Goal: Task Accomplishment & Management: Complete application form

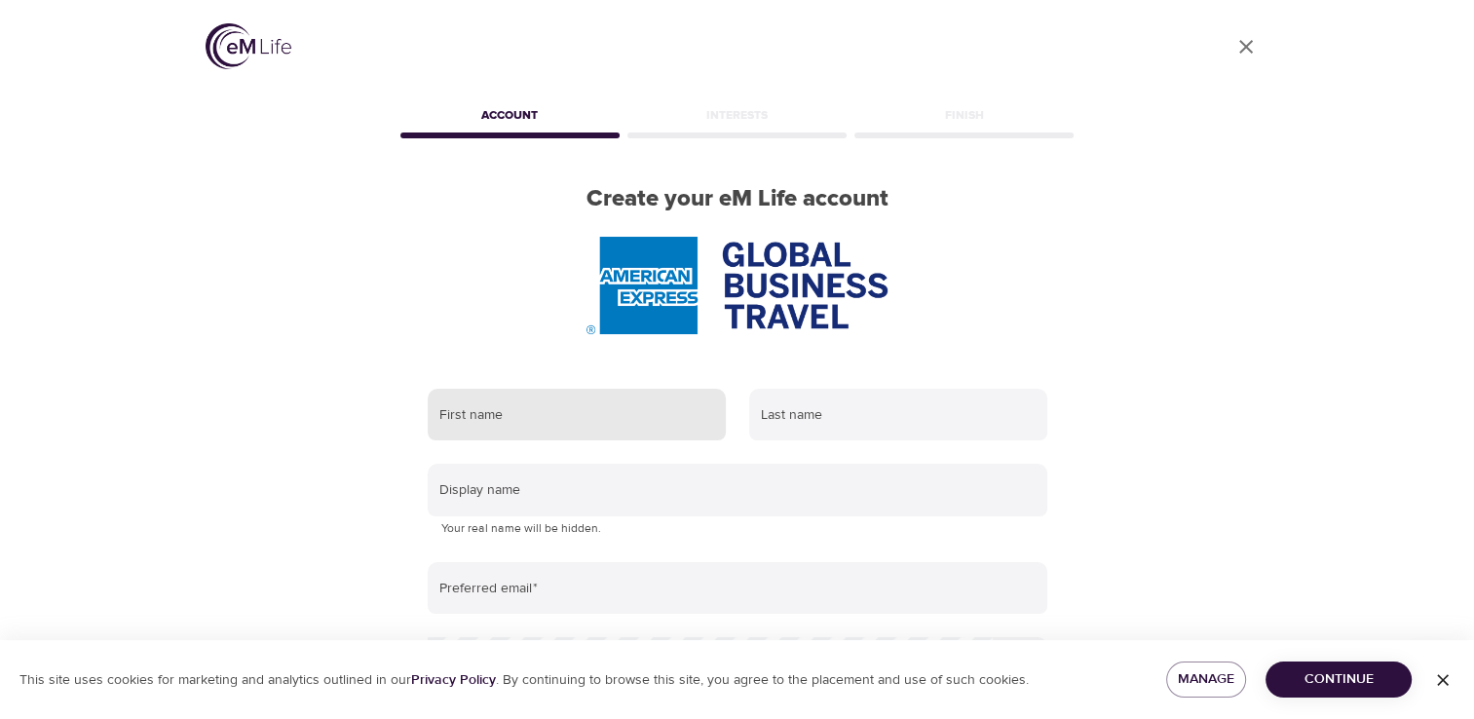
click at [481, 418] on input "text" at bounding box center [577, 415] width 298 height 53
type input "Mohit"
type input "Dhawan"
type input "[EMAIL_ADDRESS][DOMAIN_NAME]"
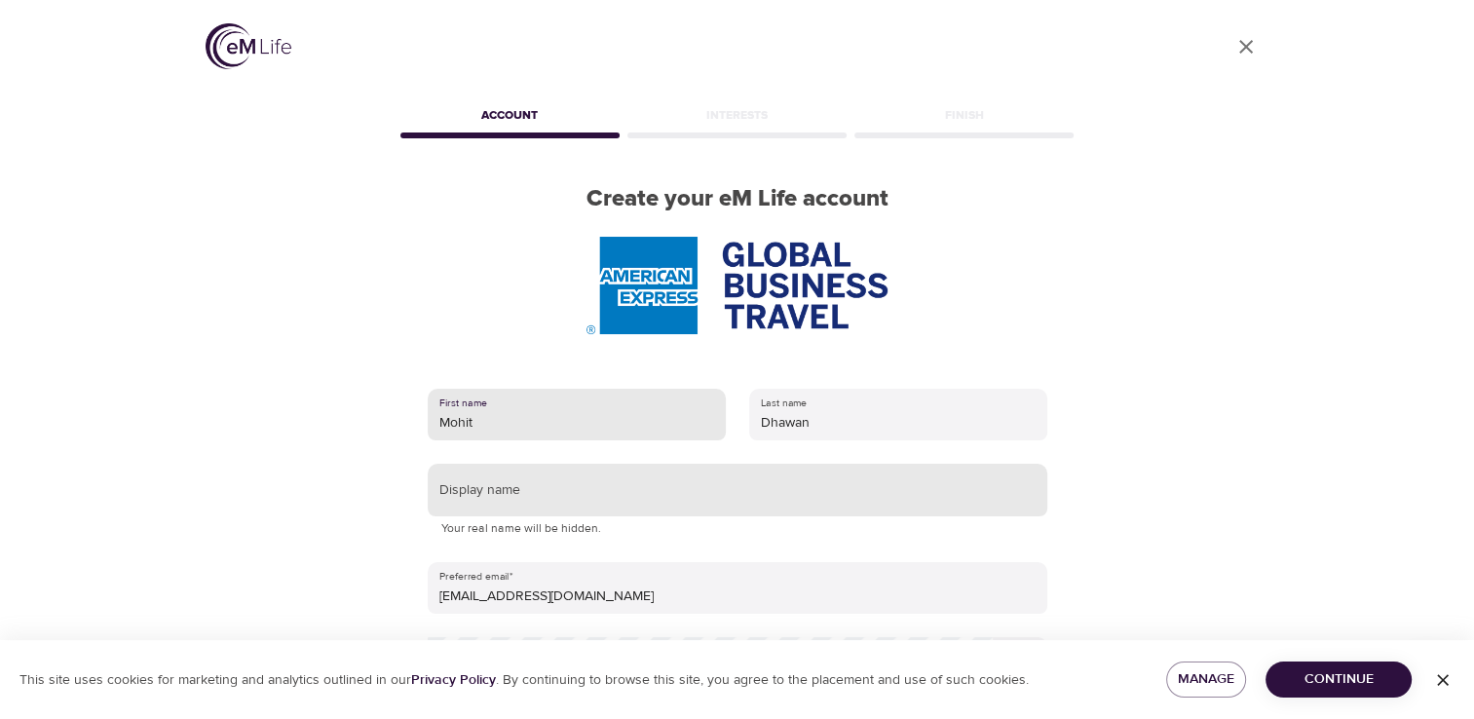
click at [468, 493] on input "text" at bounding box center [738, 490] width 620 height 53
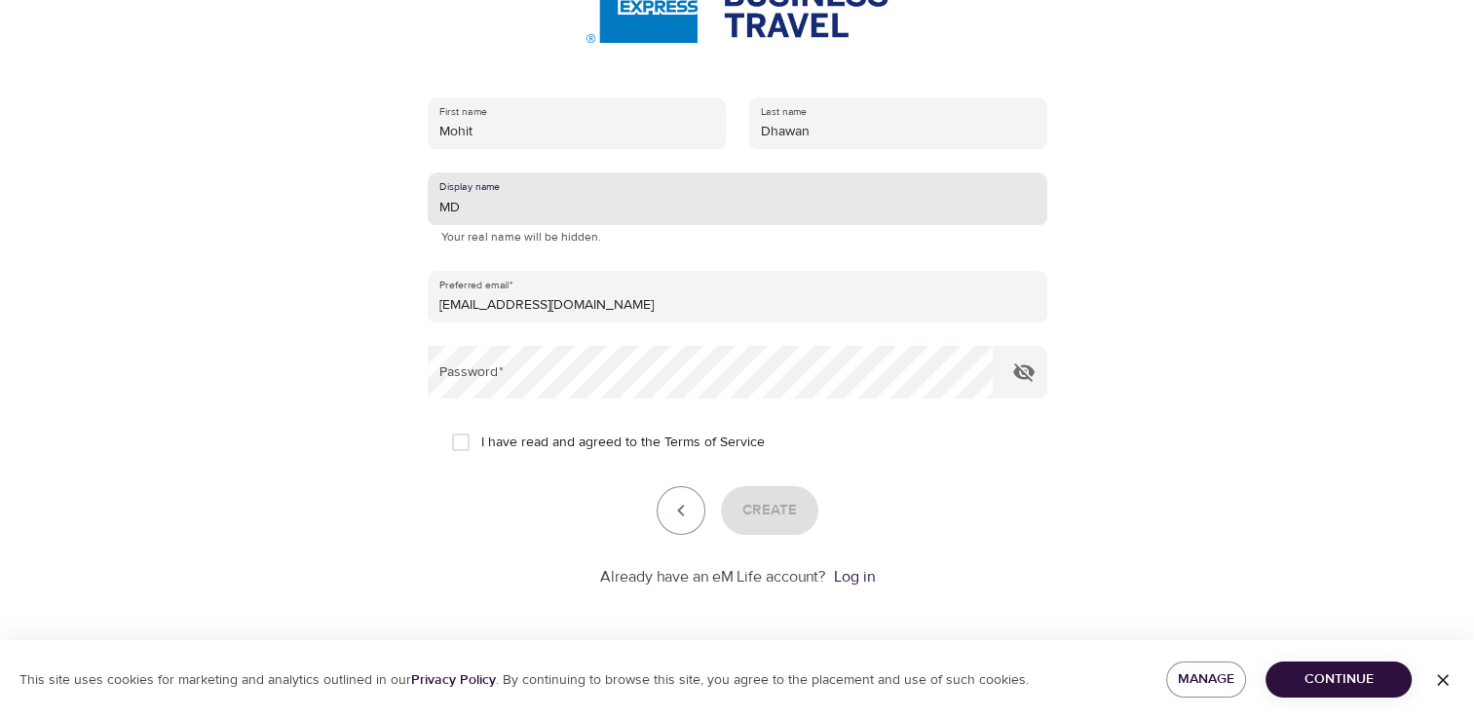
type input "MD"
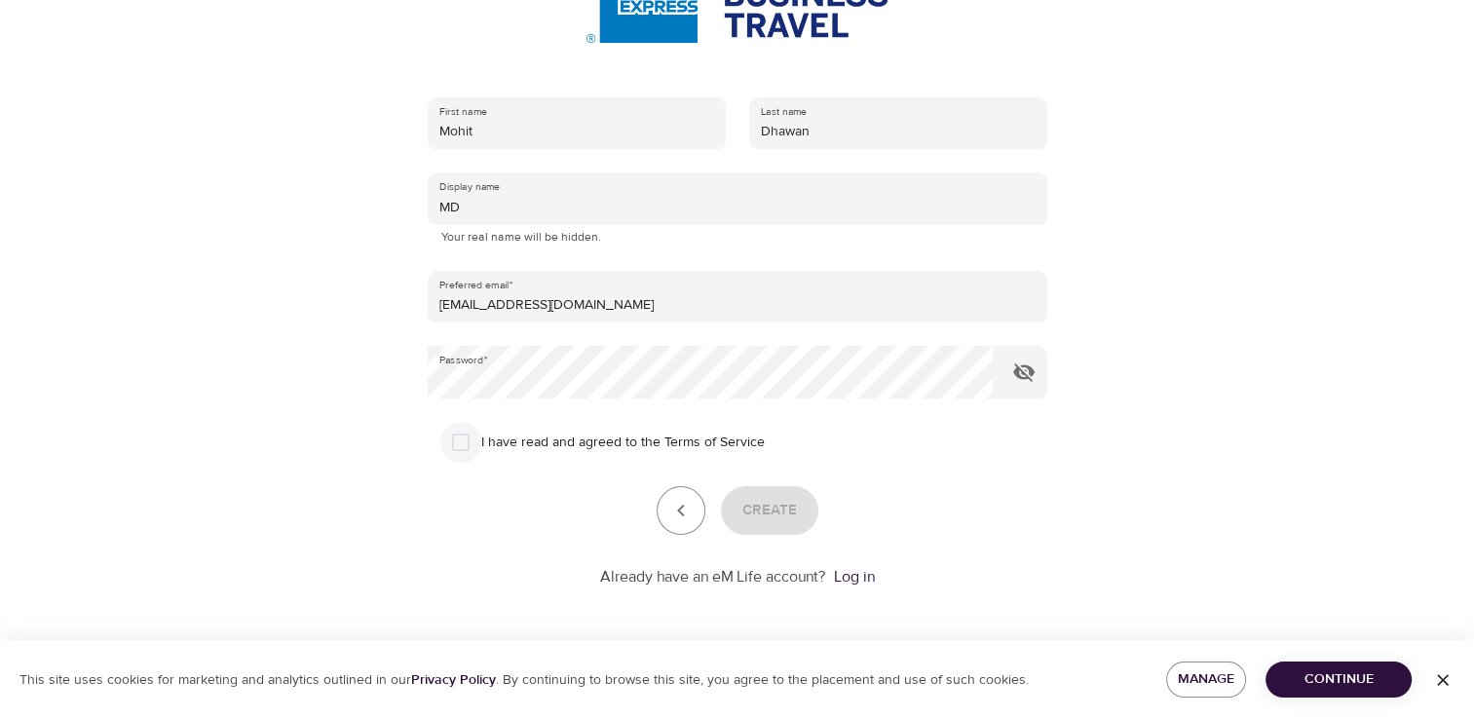
click at [460, 439] on input "I have read and agreed to the Terms of Service" at bounding box center [460, 442] width 41 height 41
checkbox input "true"
click at [782, 526] on button "Create" at bounding box center [769, 510] width 97 height 49
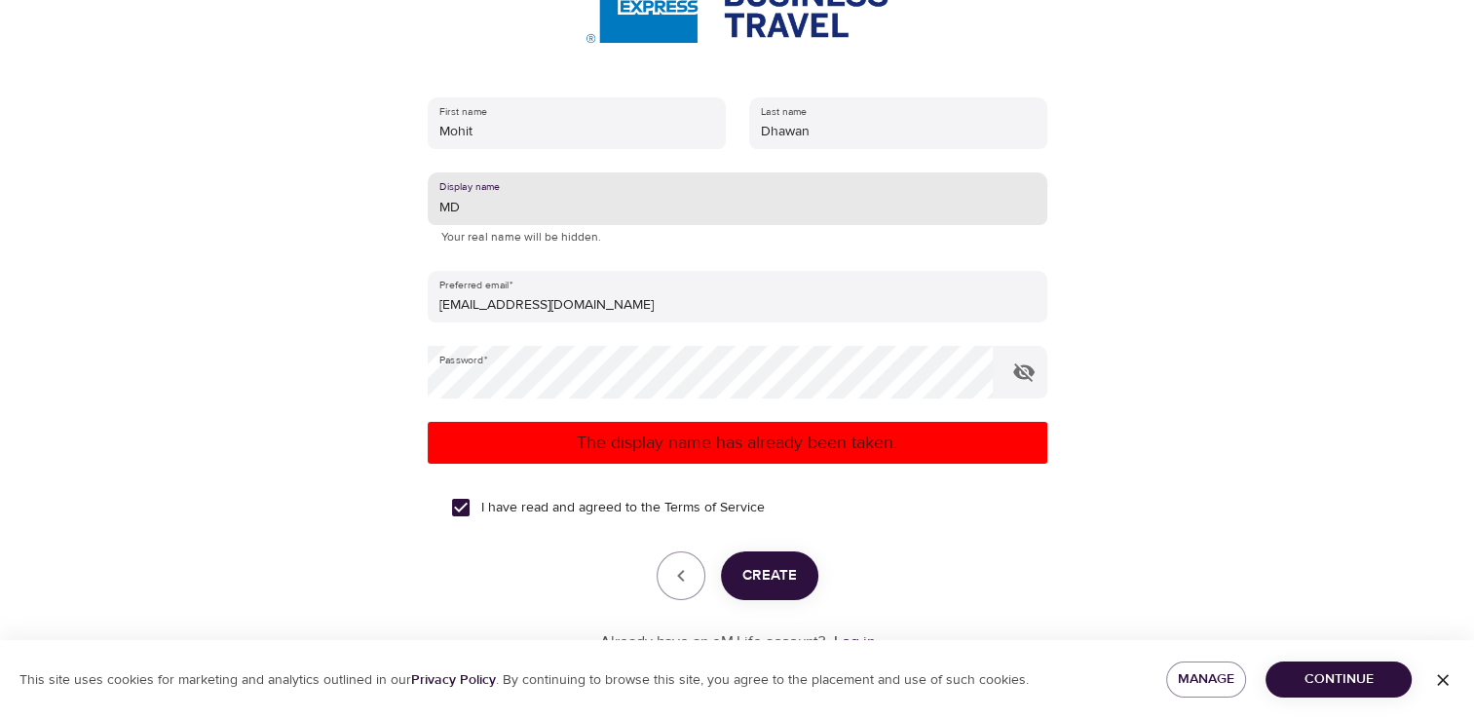
drag, startPoint x: 464, startPoint y: 206, endPoint x: 418, endPoint y: 211, distance: 46.2
click at [418, 211] on div "First name [PERSON_NAME] Last name [PERSON_NAME] Display name MD Your real name…" at bounding box center [738, 375] width 682 height 619
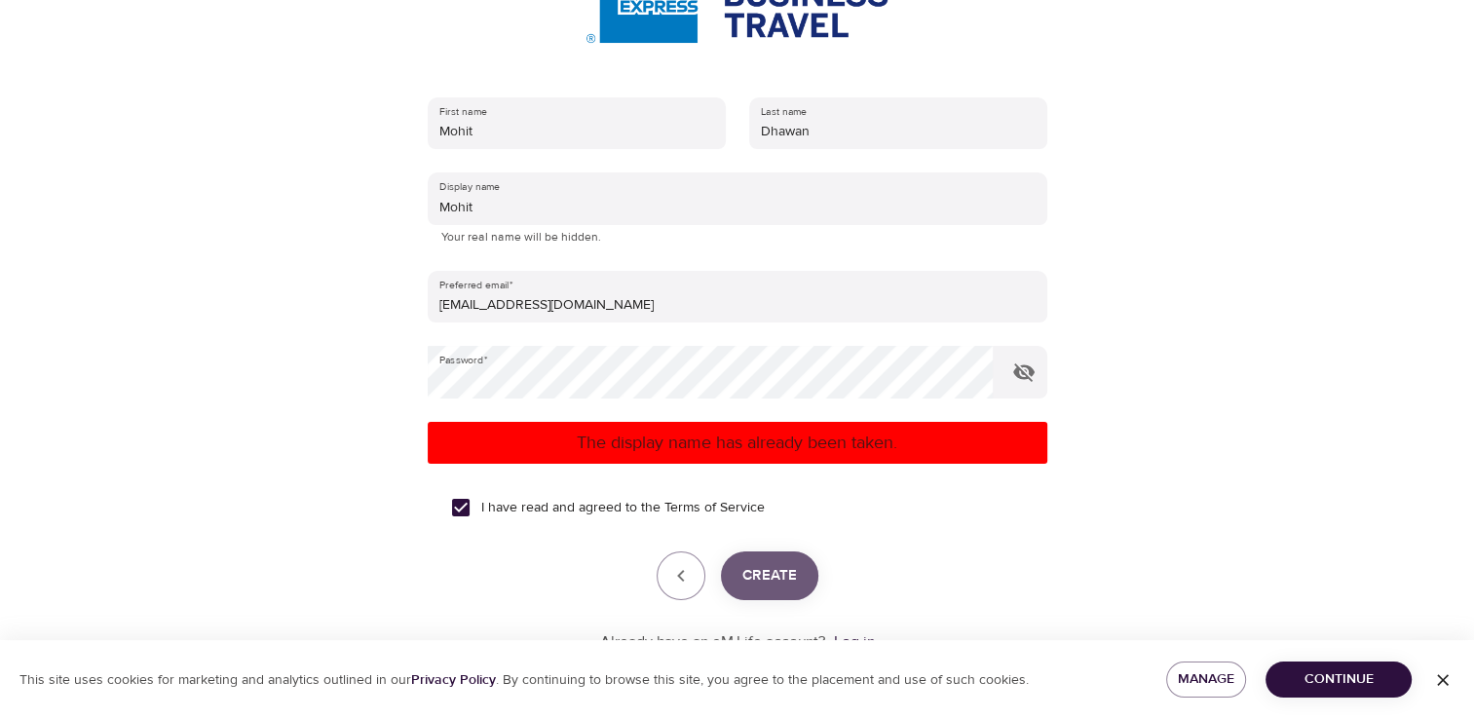
click at [769, 579] on span "Create" at bounding box center [769, 575] width 55 height 25
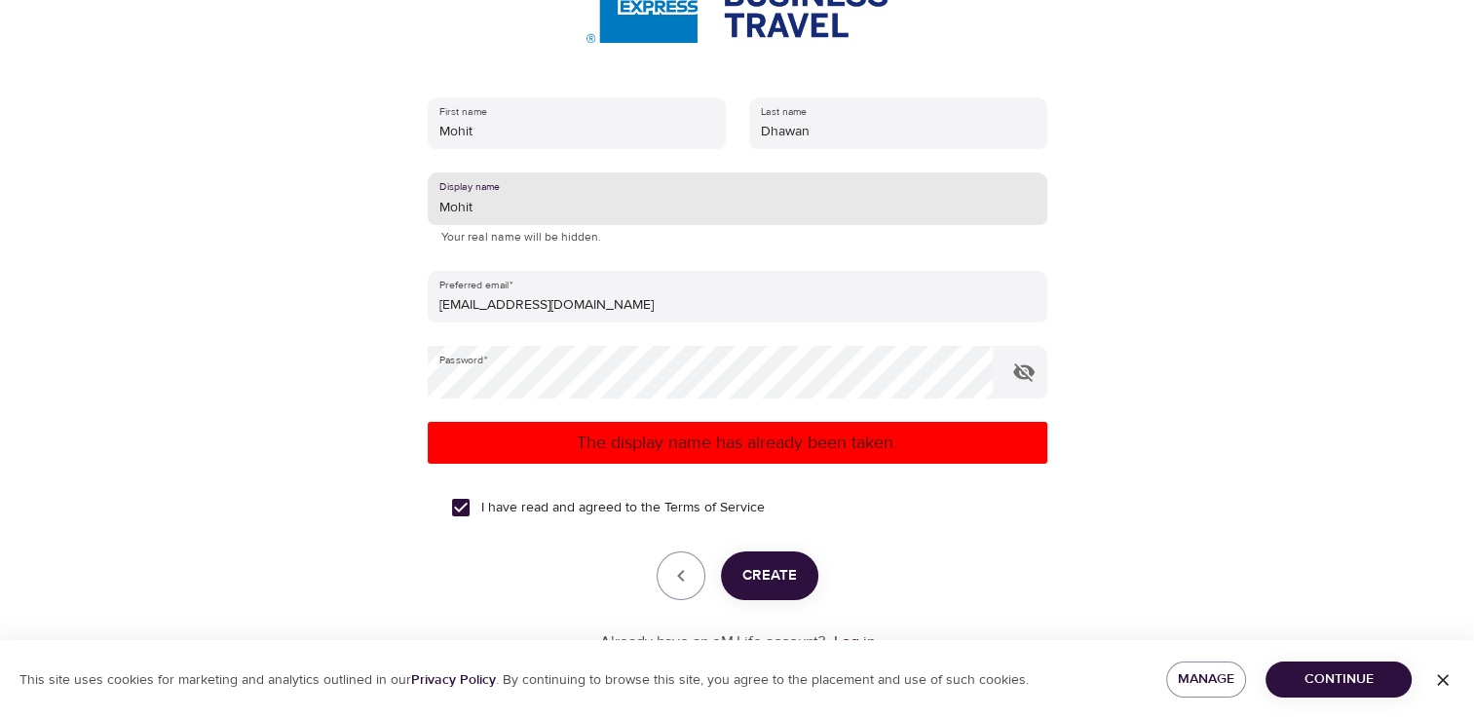
drag, startPoint x: 486, startPoint y: 208, endPoint x: 408, endPoint y: 215, distance: 78.3
click at [408, 215] on div "First name [PERSON_NAME] Last name [PERSON_NAME] Display name Mohit Your real n…" at bounding box center [738, 375] width 682 height 619
type input "M D"
click at [773, 580] on span "Create" at bounding box center [769, 575] width 55 height 25
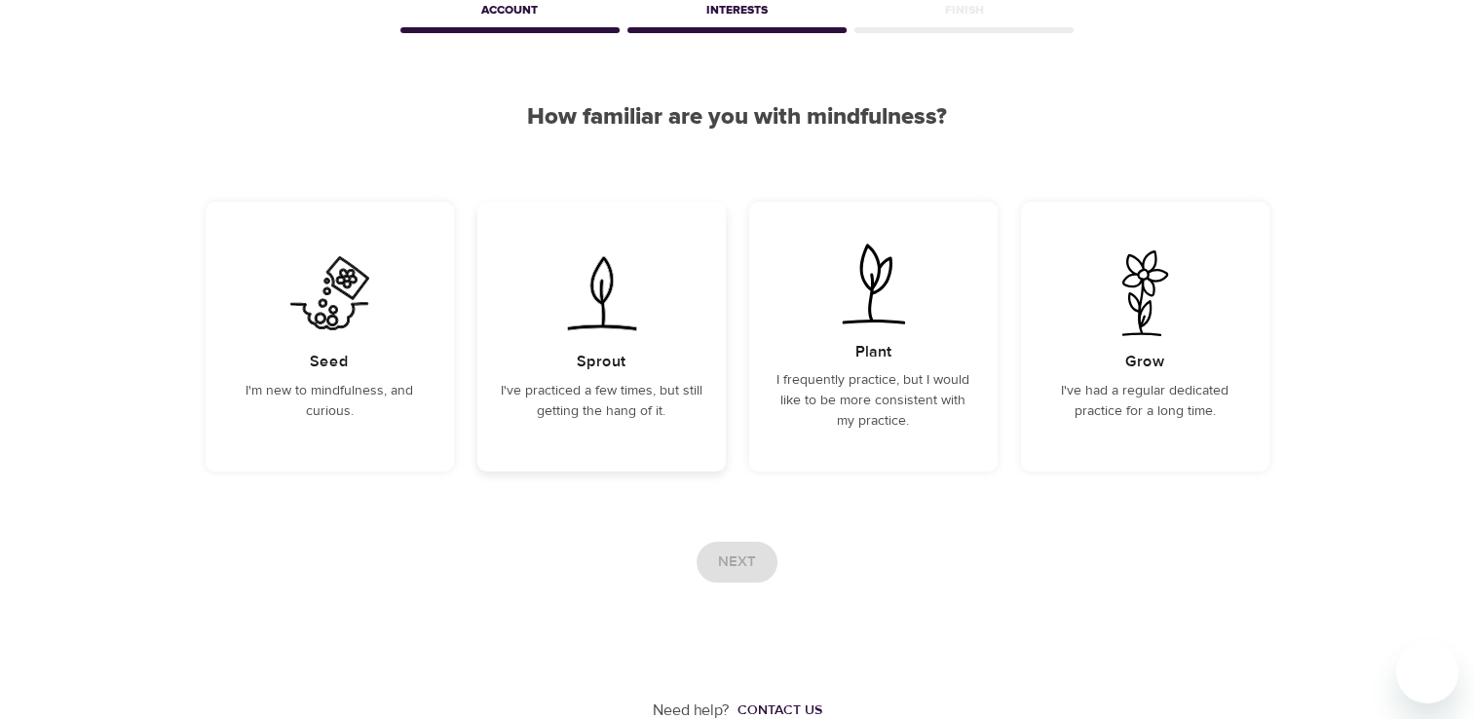
scroll to position [107, 0]
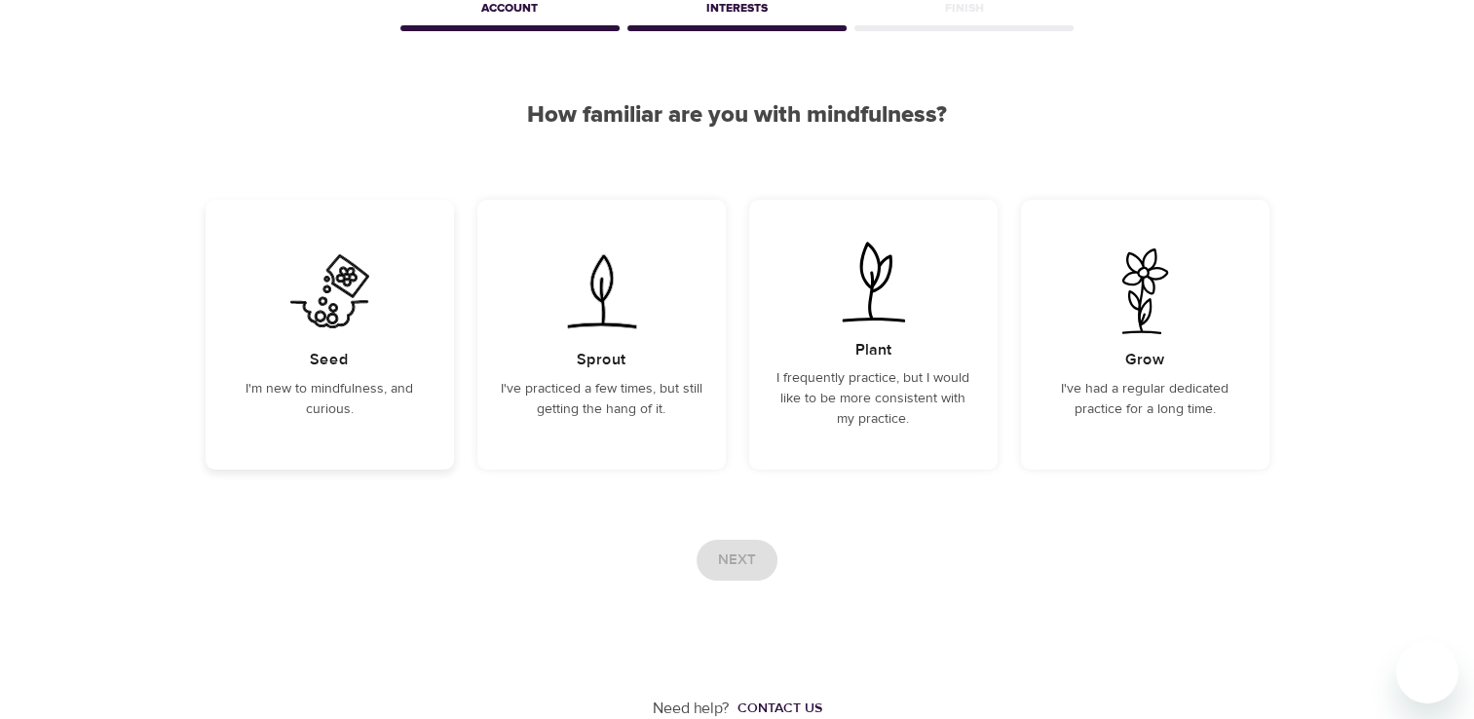
click at [327, 404] on p "I'm new to mindfulness, and curious." at bounding box center [330, 399] width 202 height 41
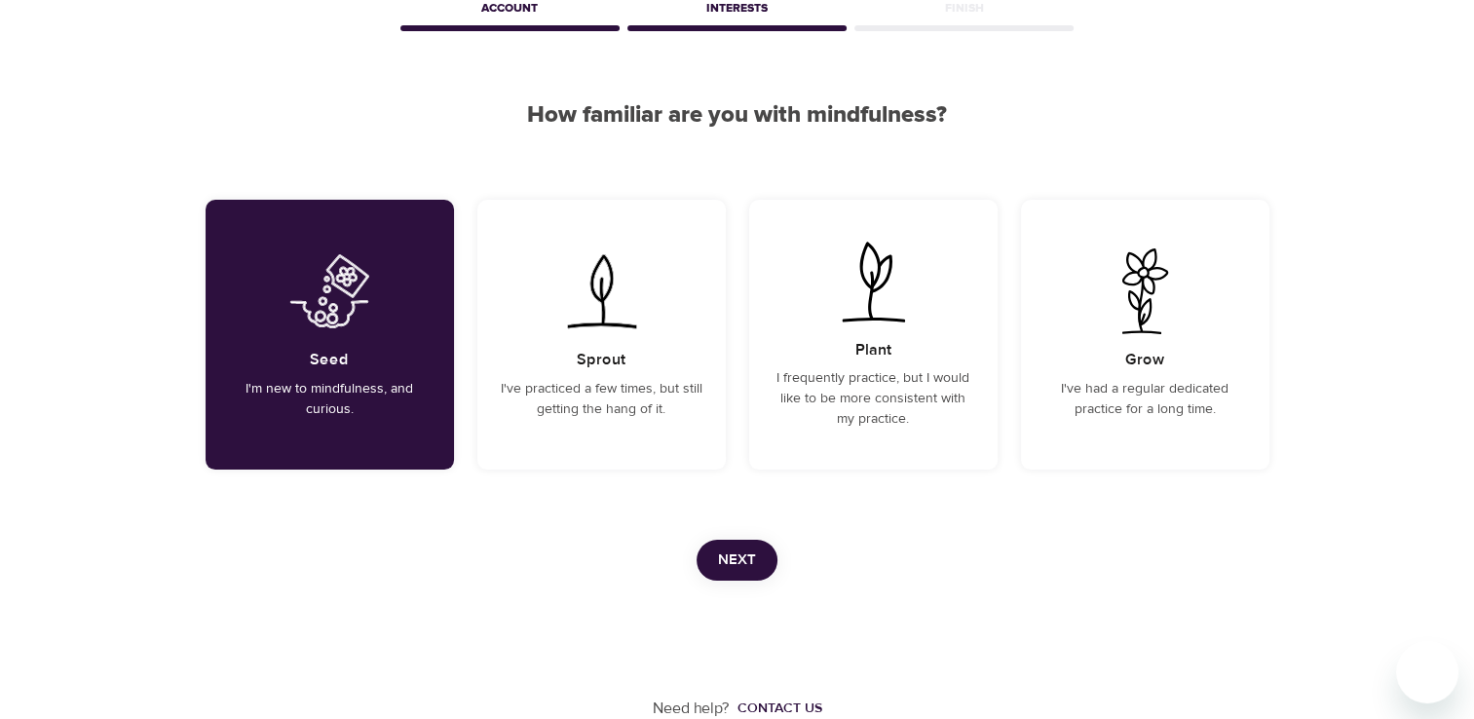
click at [723, 553] on span "Next" at bounding box center [737, 560] width 38 height 25
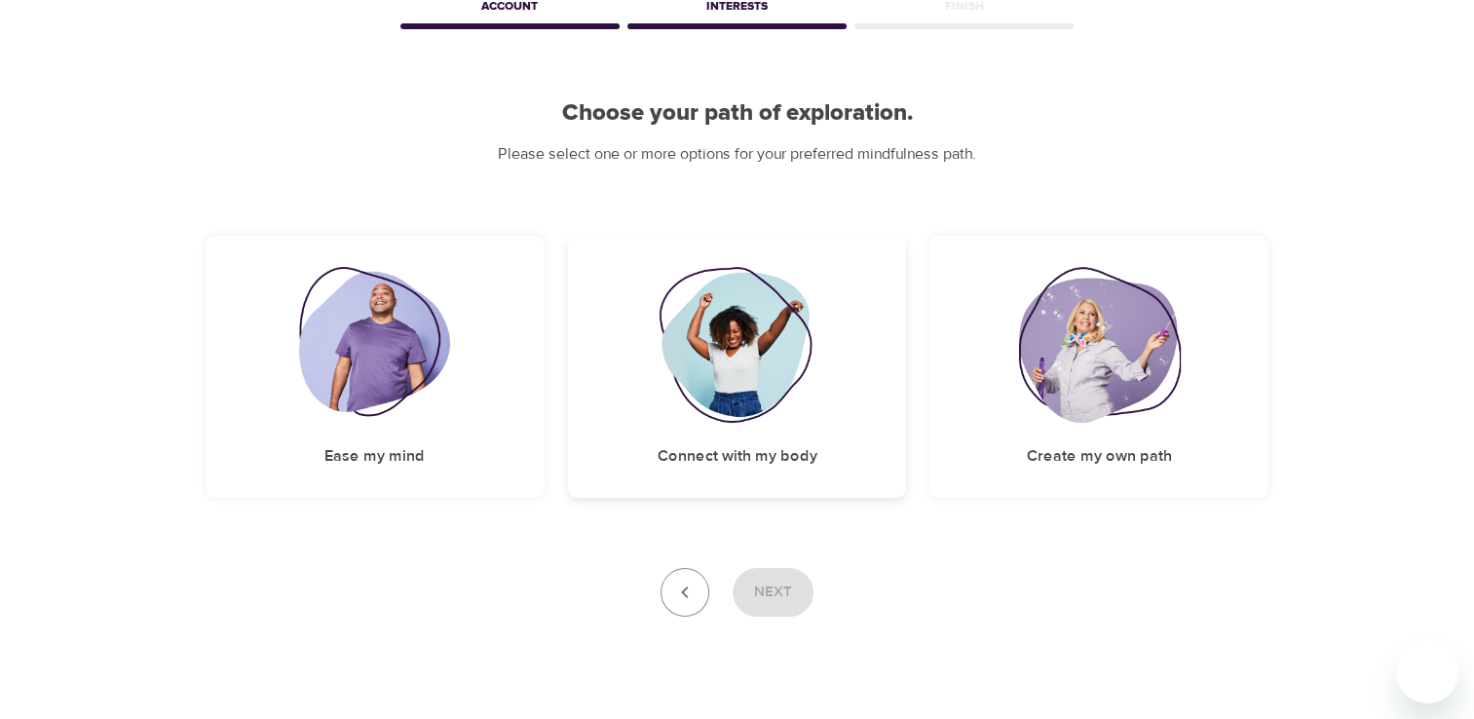
scroll to position [144, 0]
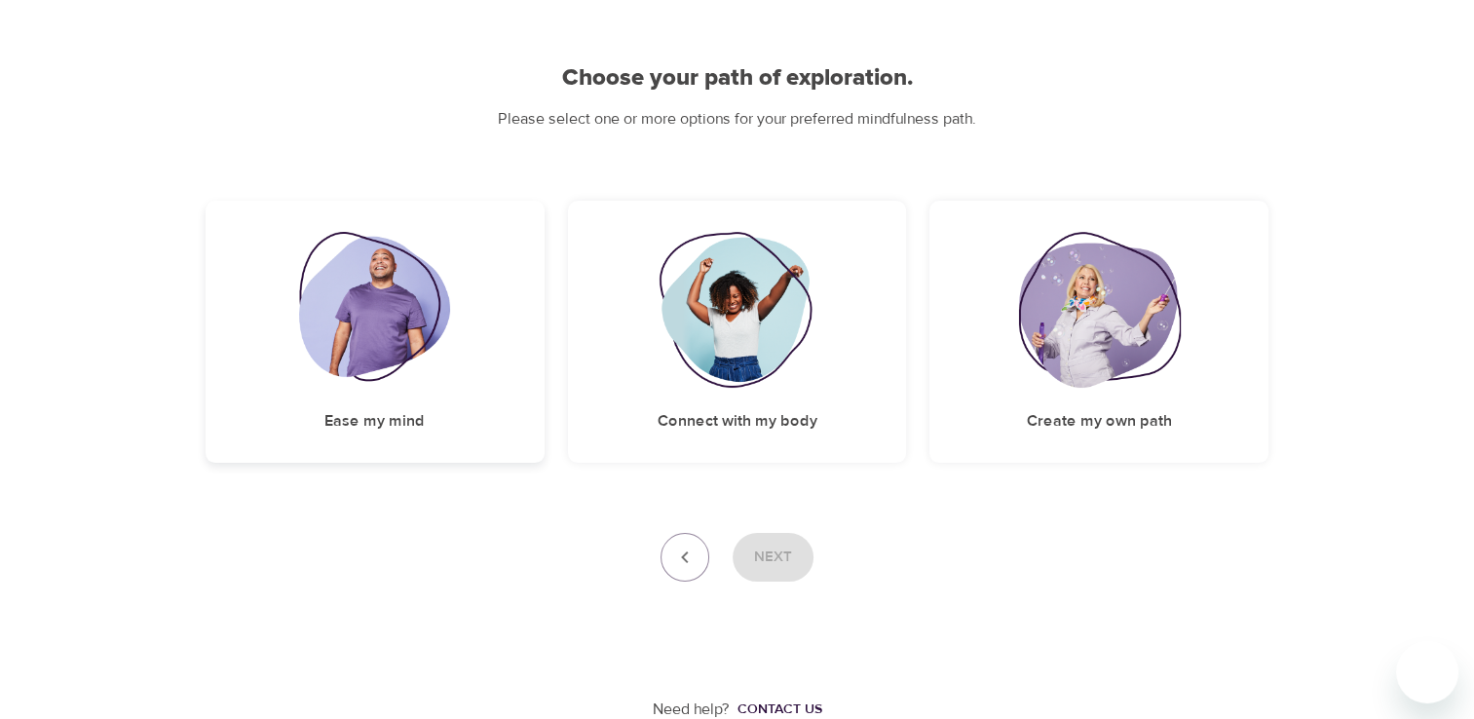
click at [416, 392] on div "Ease my mind" at bounding box center [375, 332] width 339 height 262
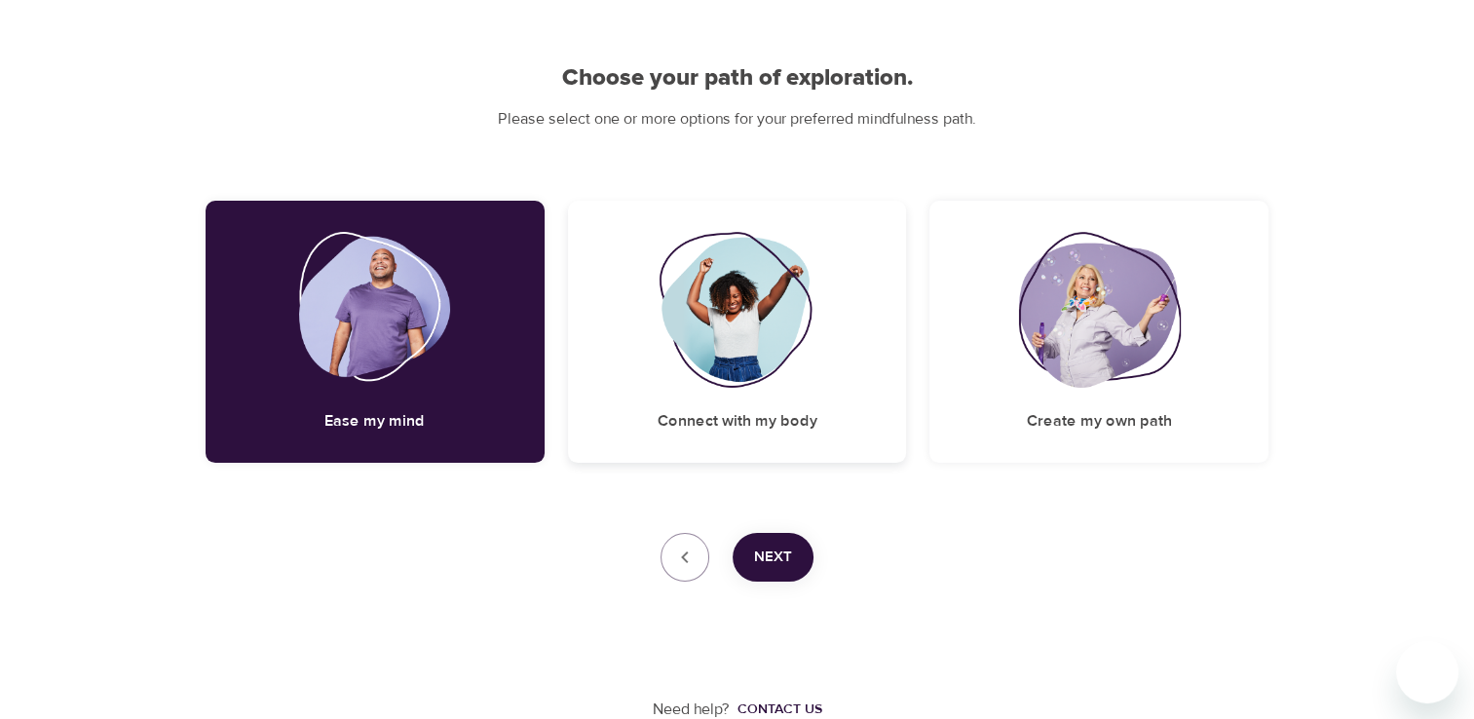
click at [733, 421] on h5 "Connect with my body" at bounding box center [737, 421] width 160 height 20
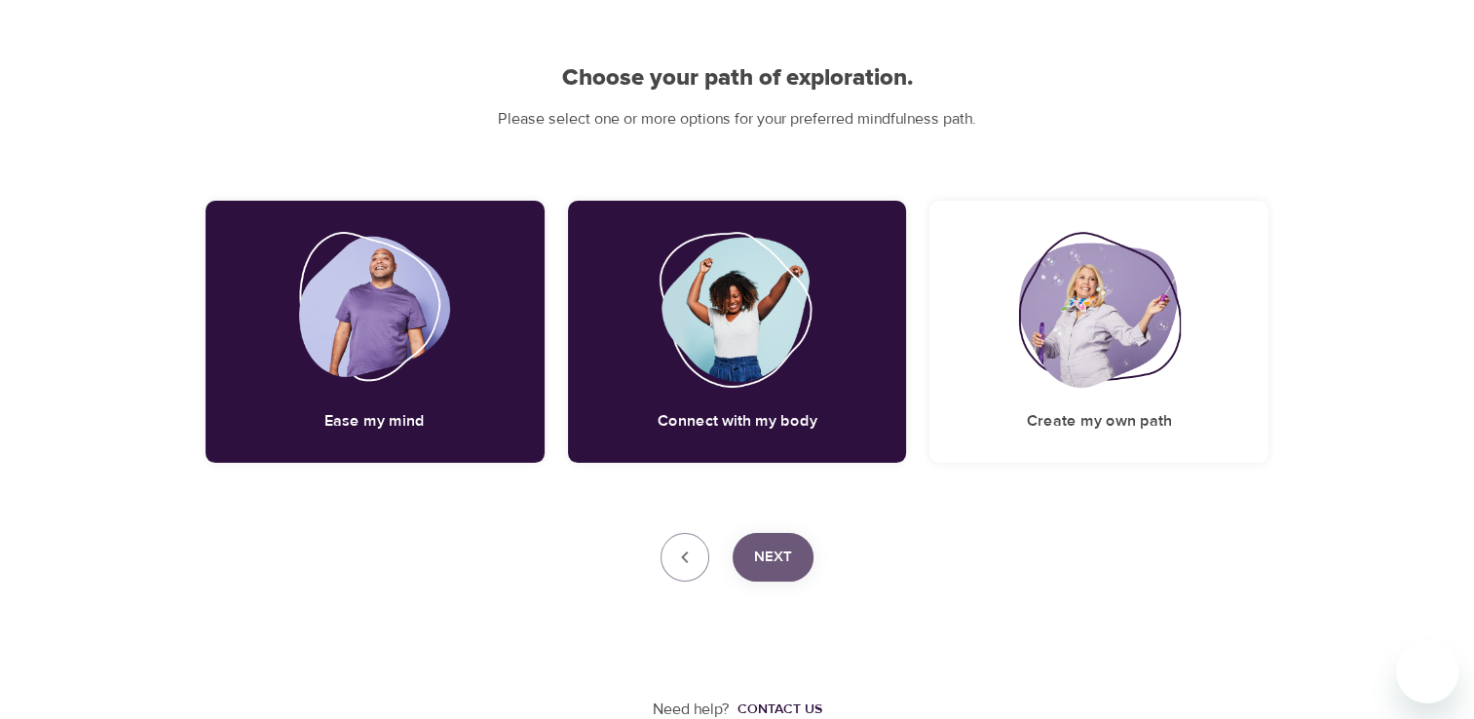
click at [772, 556] on span "Next" at bounding box center [773, 557] width 38 height 25
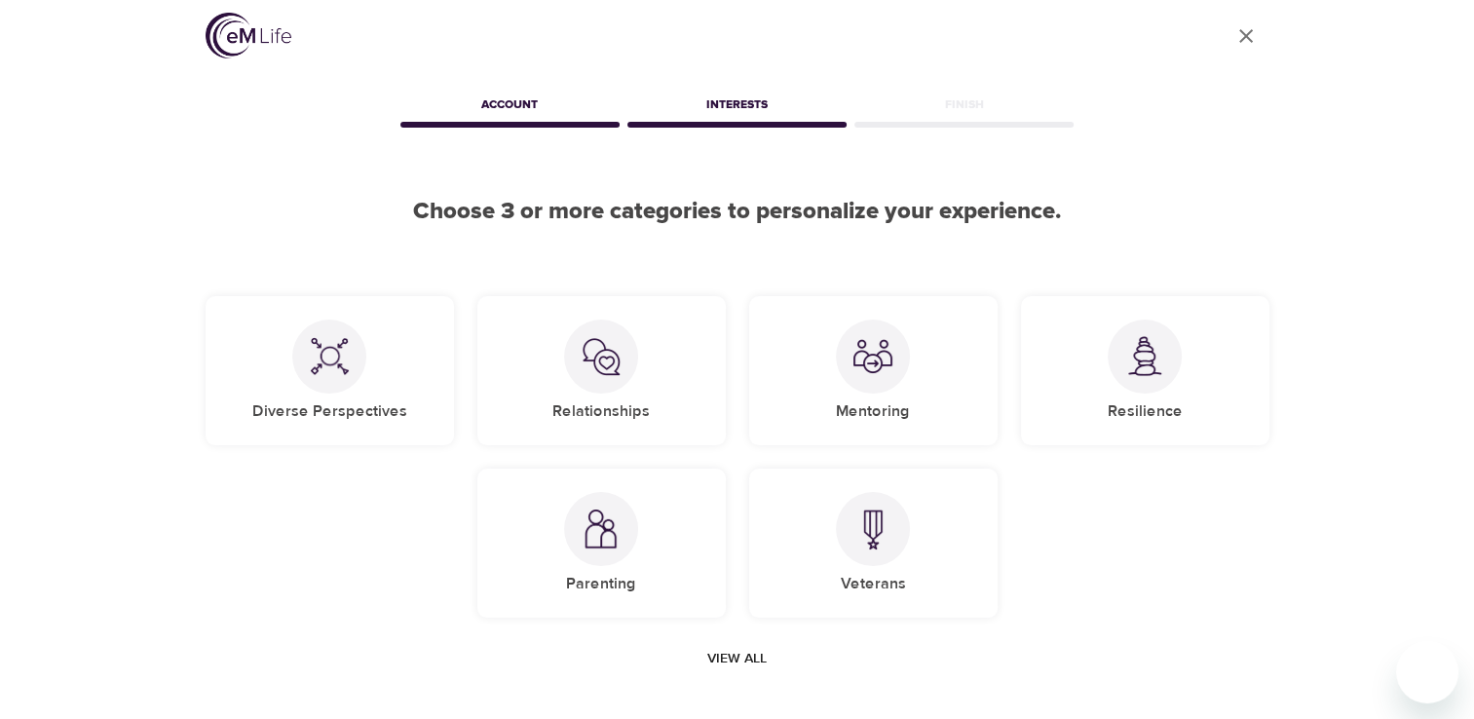
scroll to position [0, 0]
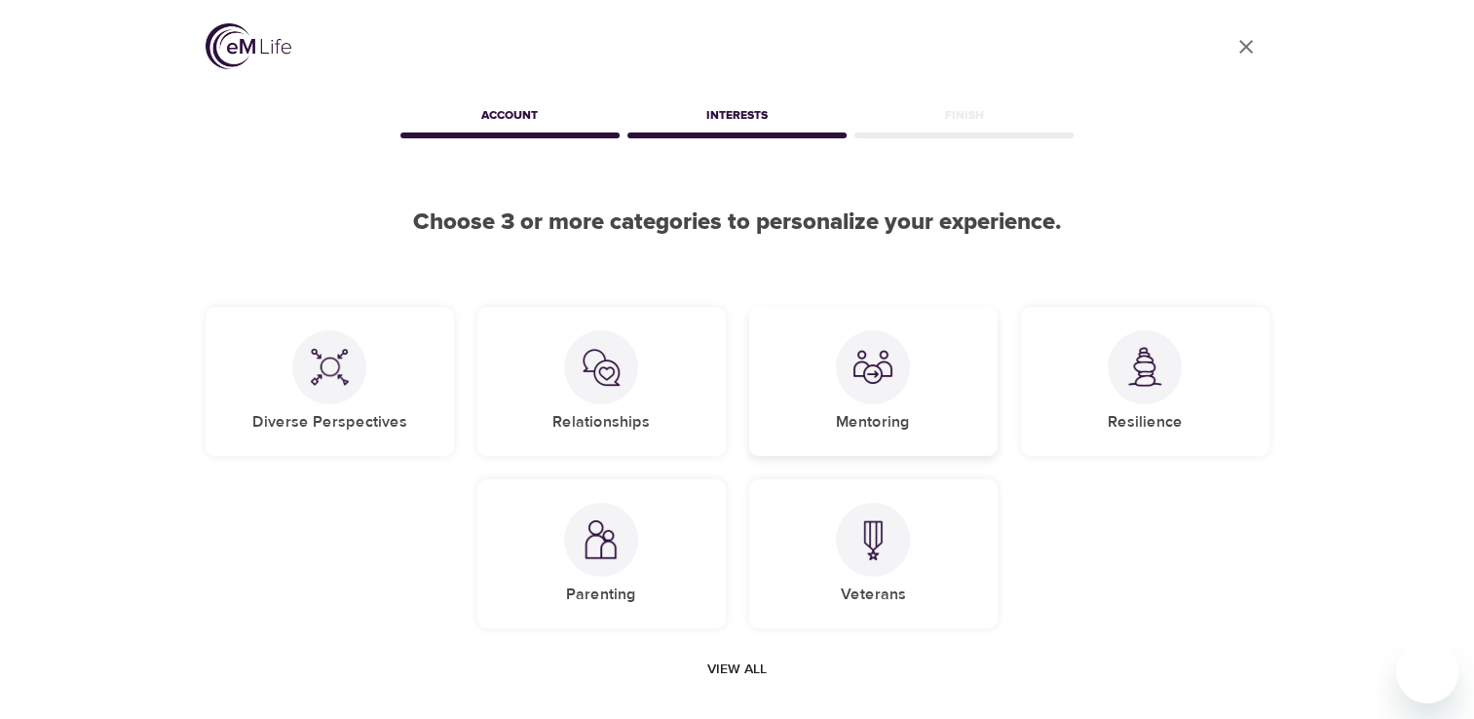
click at [879, 384] on img at bounding box center [872, 367] width 39 height 39
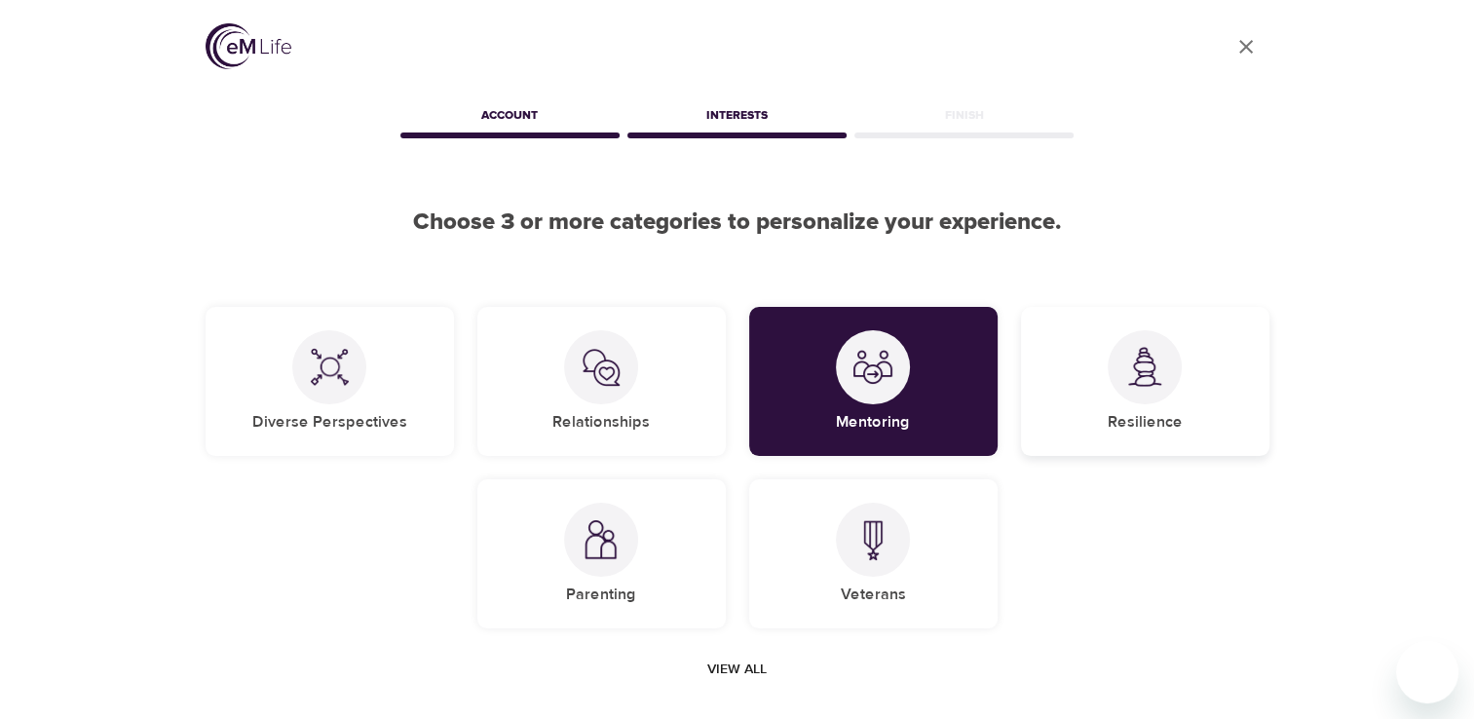
click at [1162, 384] on img at bounding box center [1144, 367] width 39 height 40
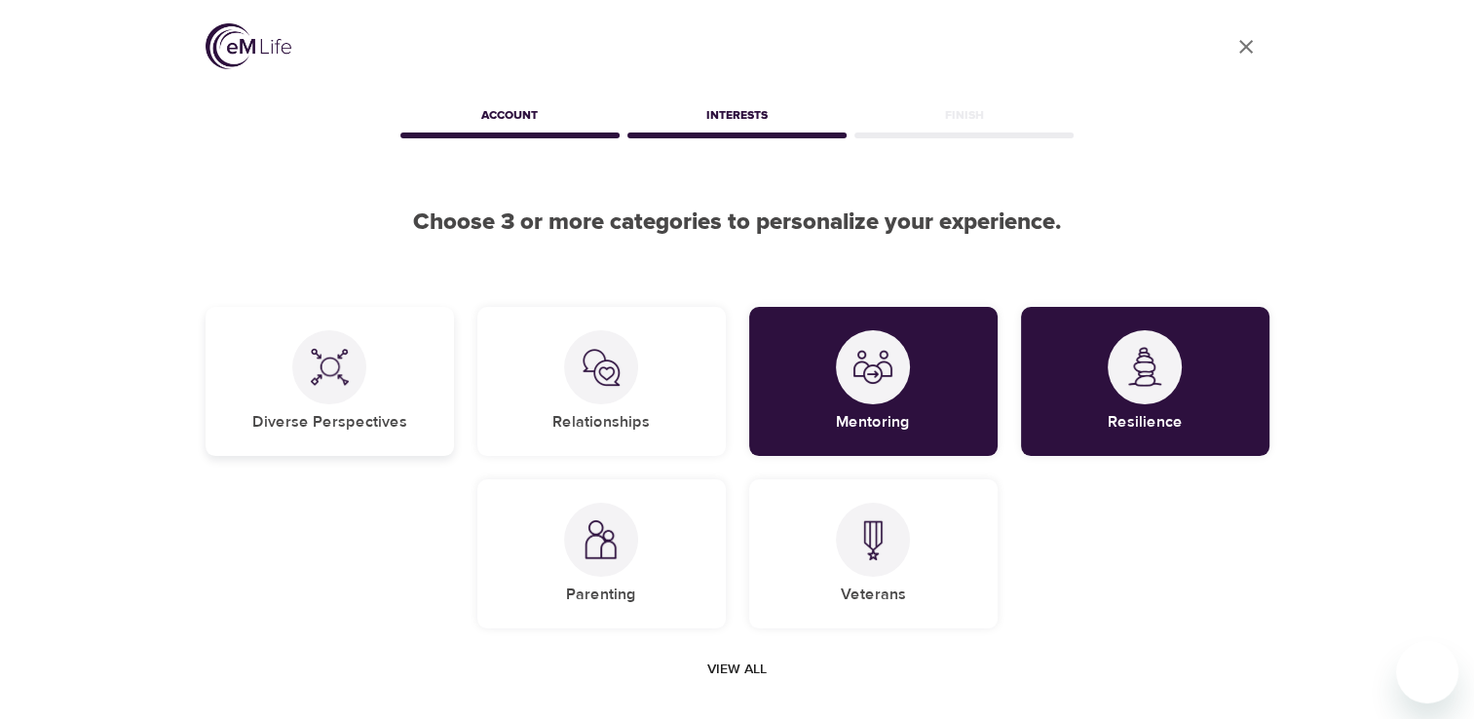
click at [346, 383] on img at bounding box center [329, 367] width 39 height 39
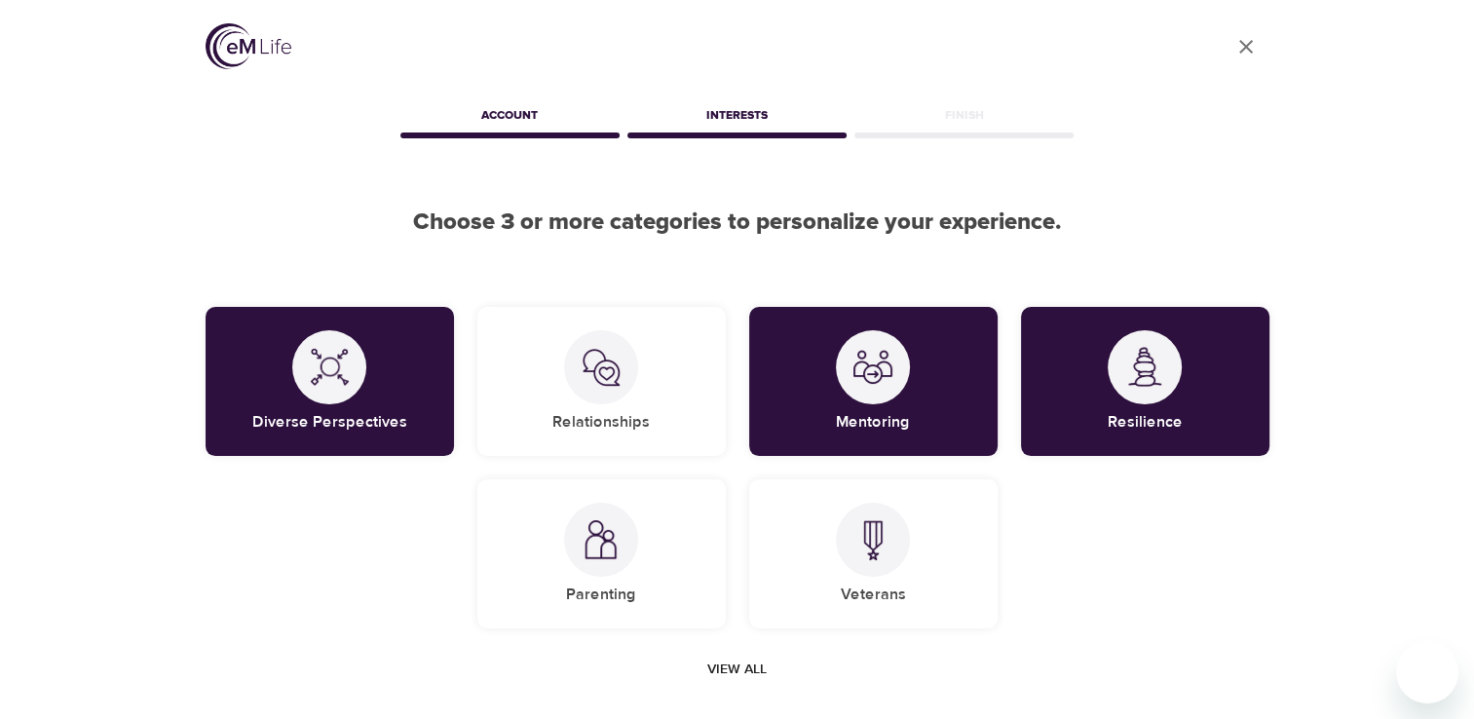
scroll to position [195, 0]
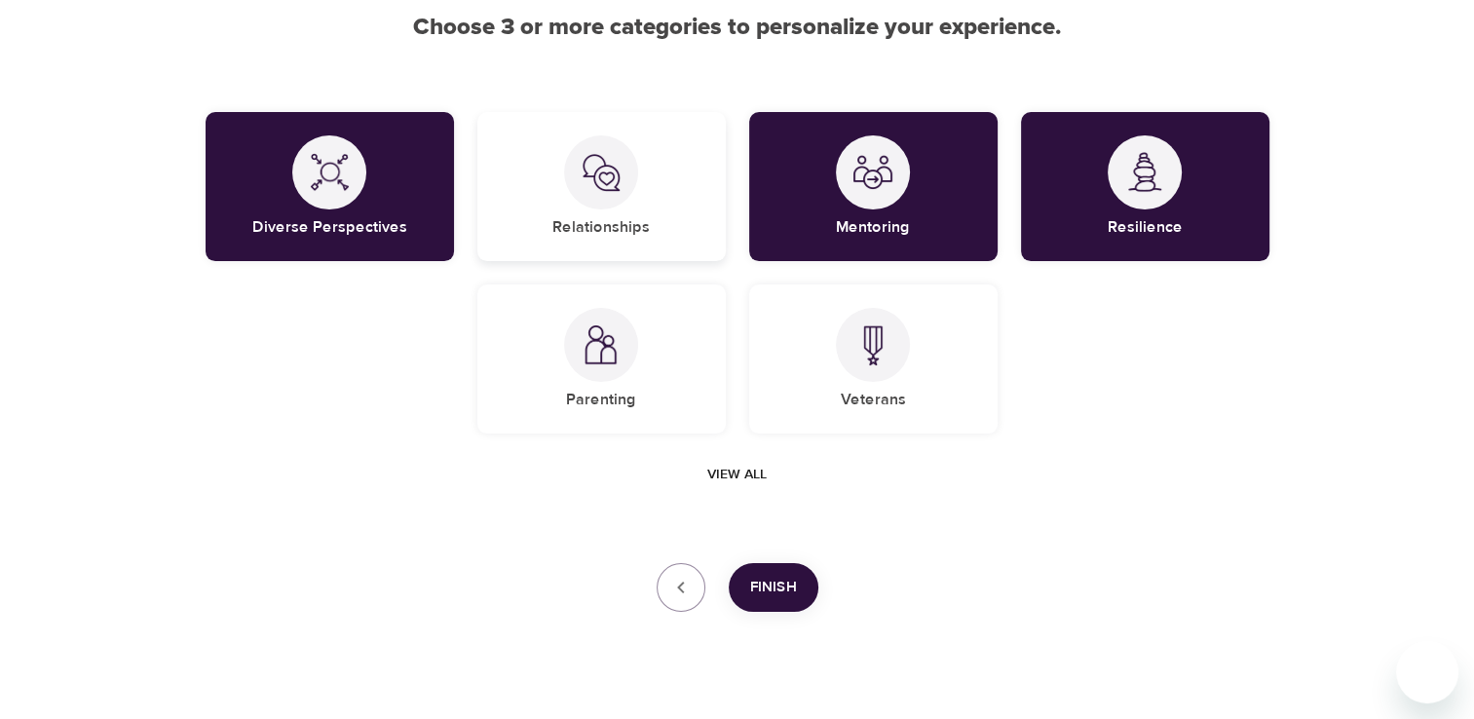
click at [627, 188] on div at bounding box center [601, 172] width 74 height 74
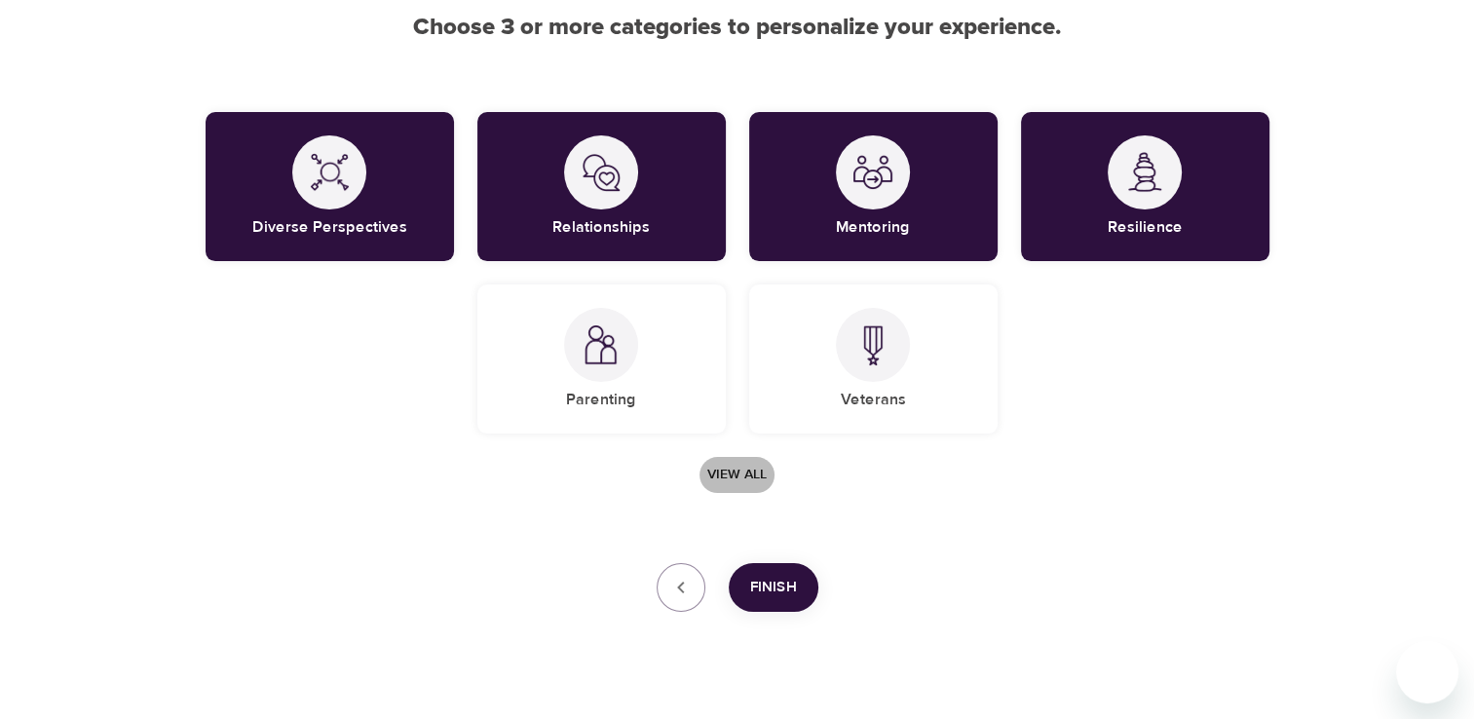
click at [736, 470] on span "View all" at bounding box center [736, 475] width 59 height 24
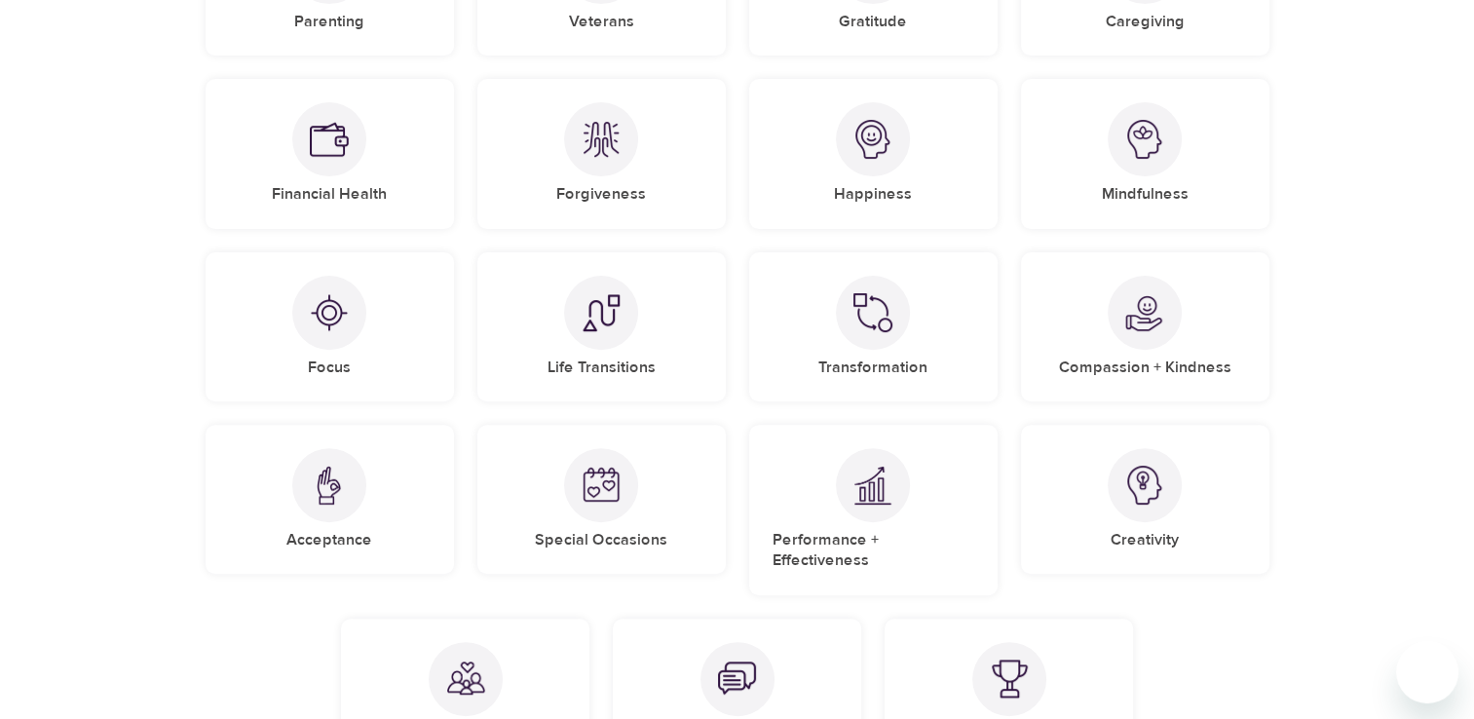
scroll to position [585, 0]
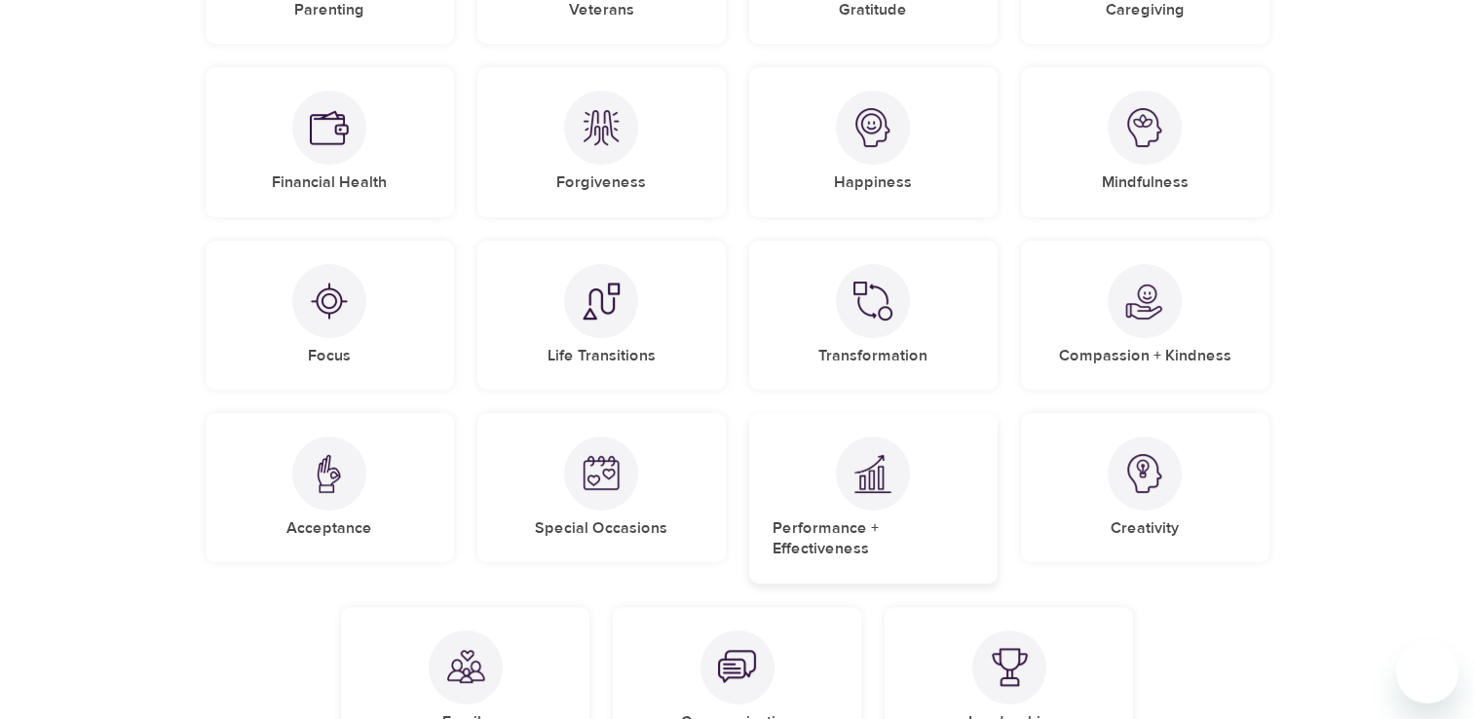
click at [858, 478] on img at bounding box center [872, 474] width 39 height 40
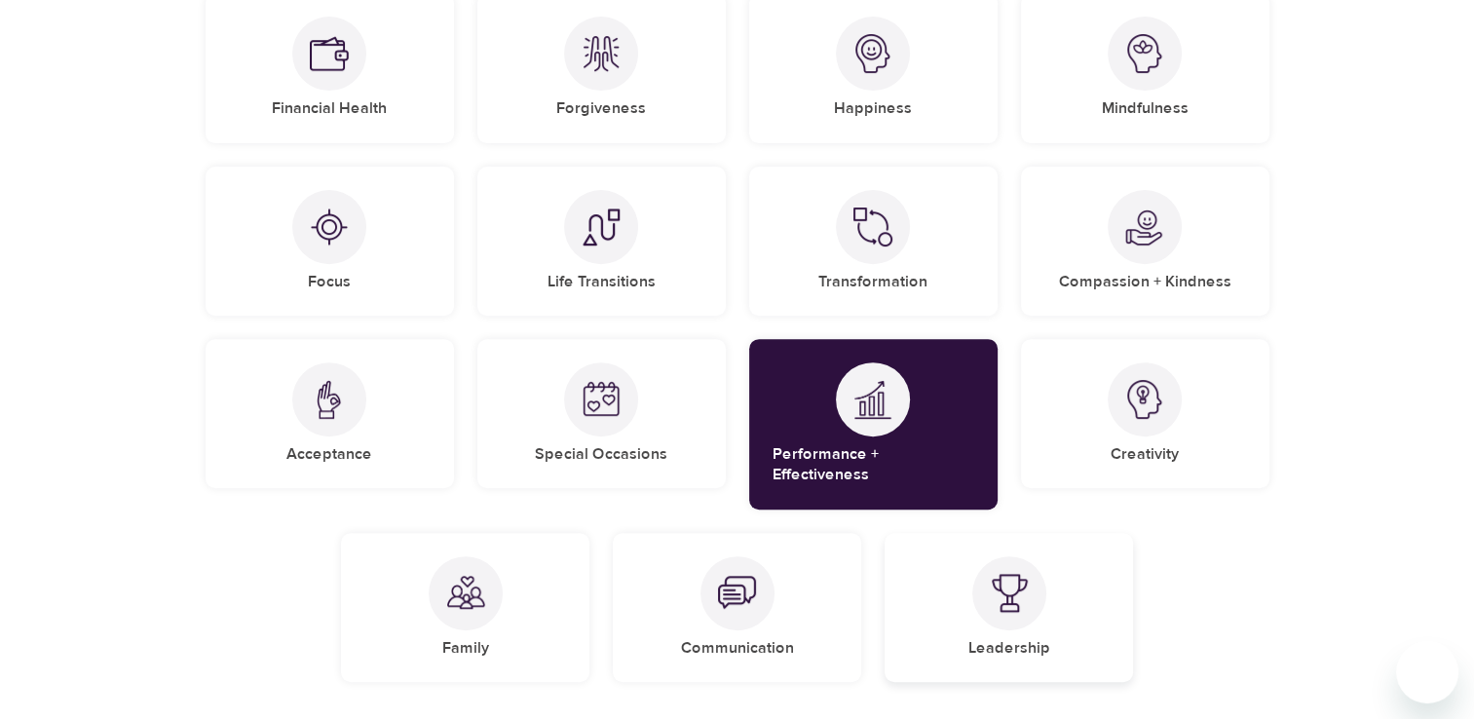
scroll to position [857, 0]
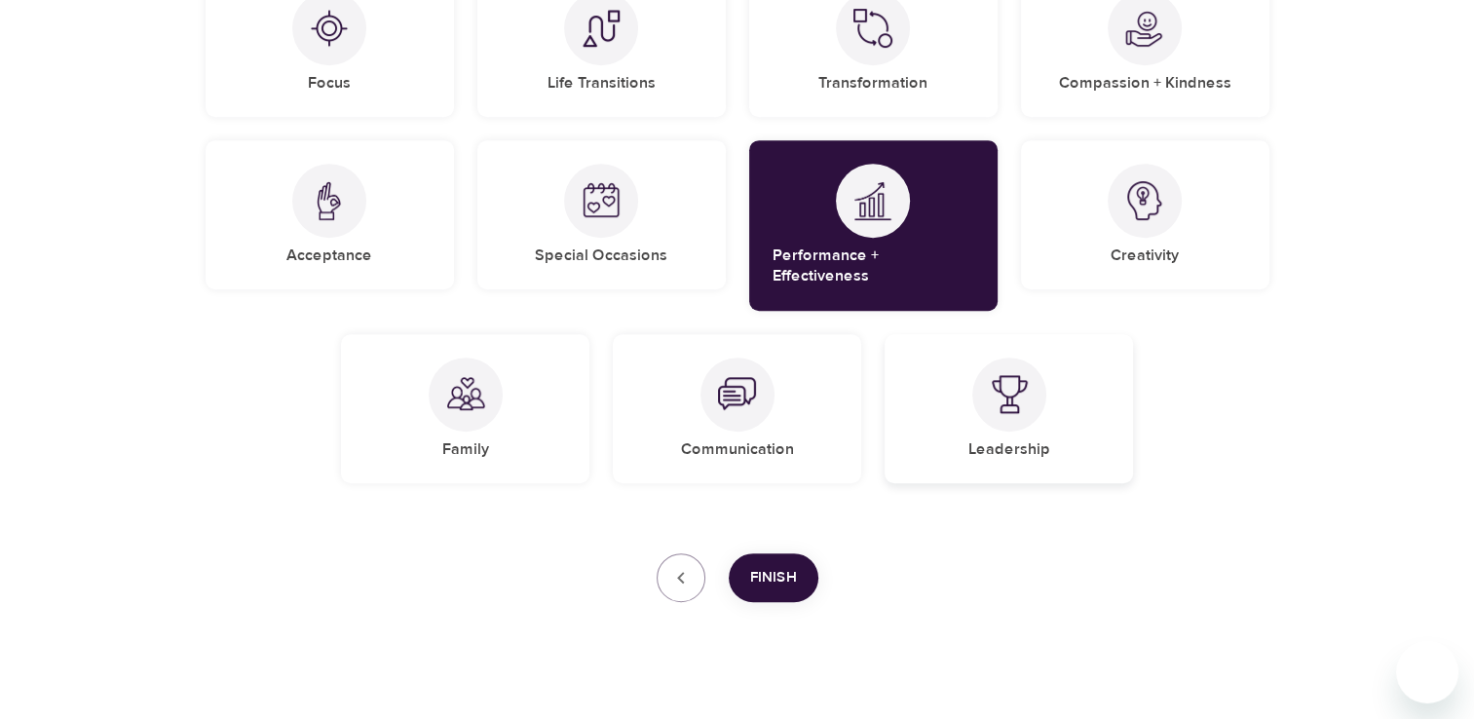
click at [1002, 398] on div at bounding box center [1009, 395] width 74 height 74
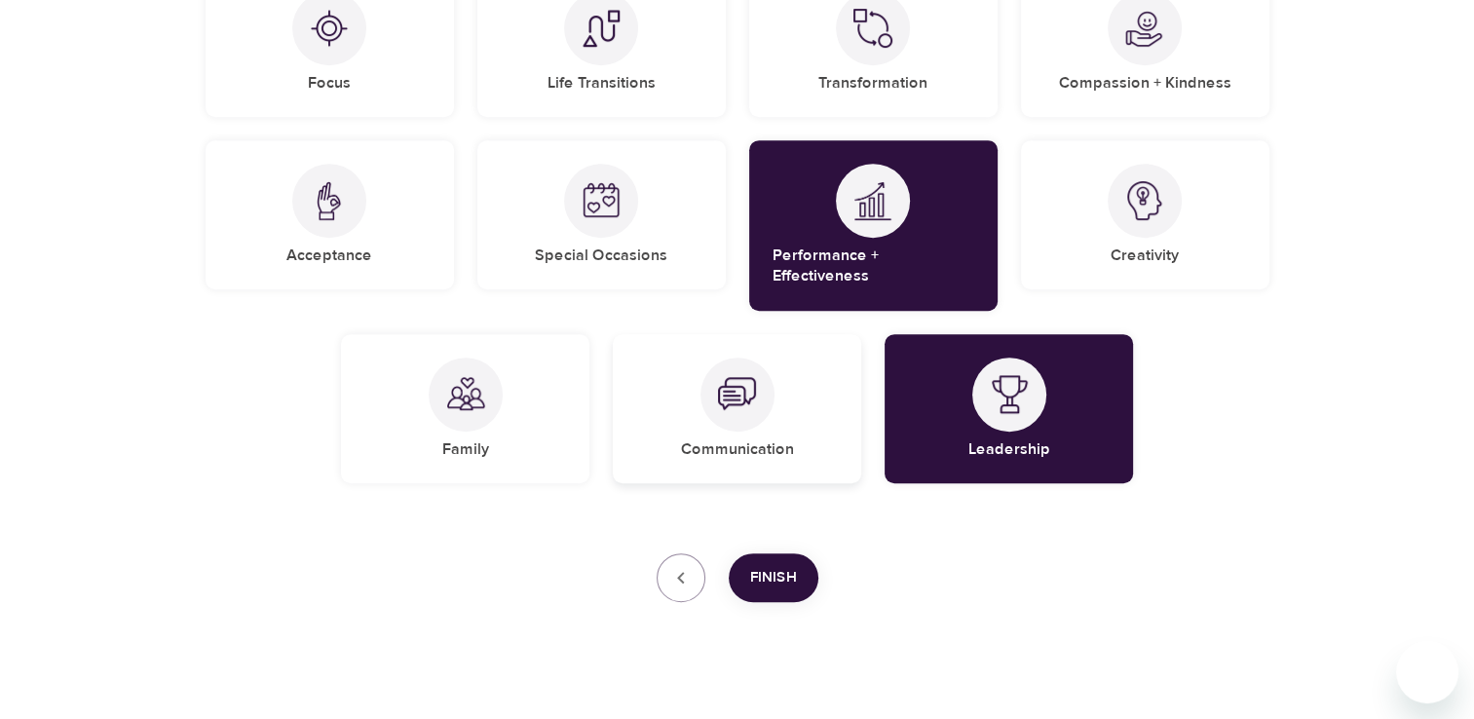
click at [722, 405] on div at bounding box center [738, 395] width 74 height 74
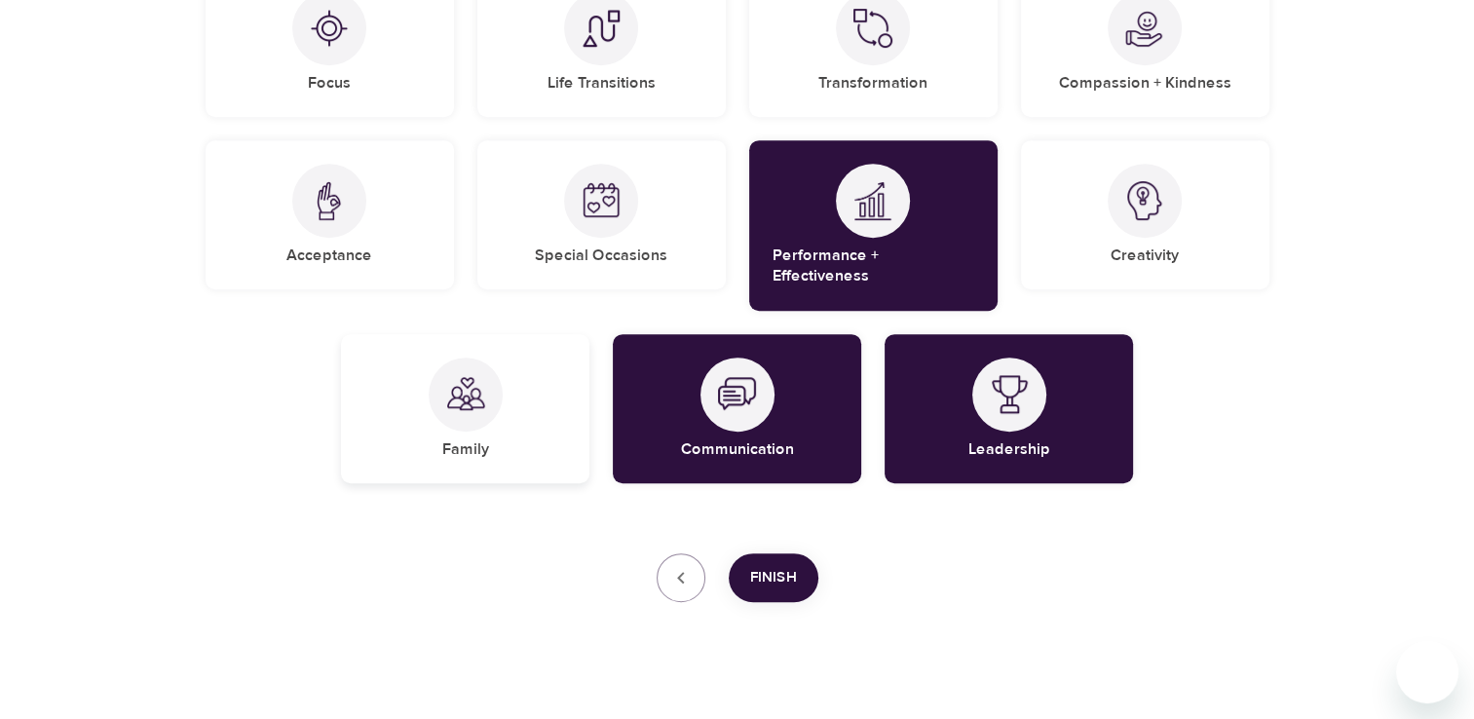
click at [463, 375] on img at bounding box center [465, 394] width 39 height 39
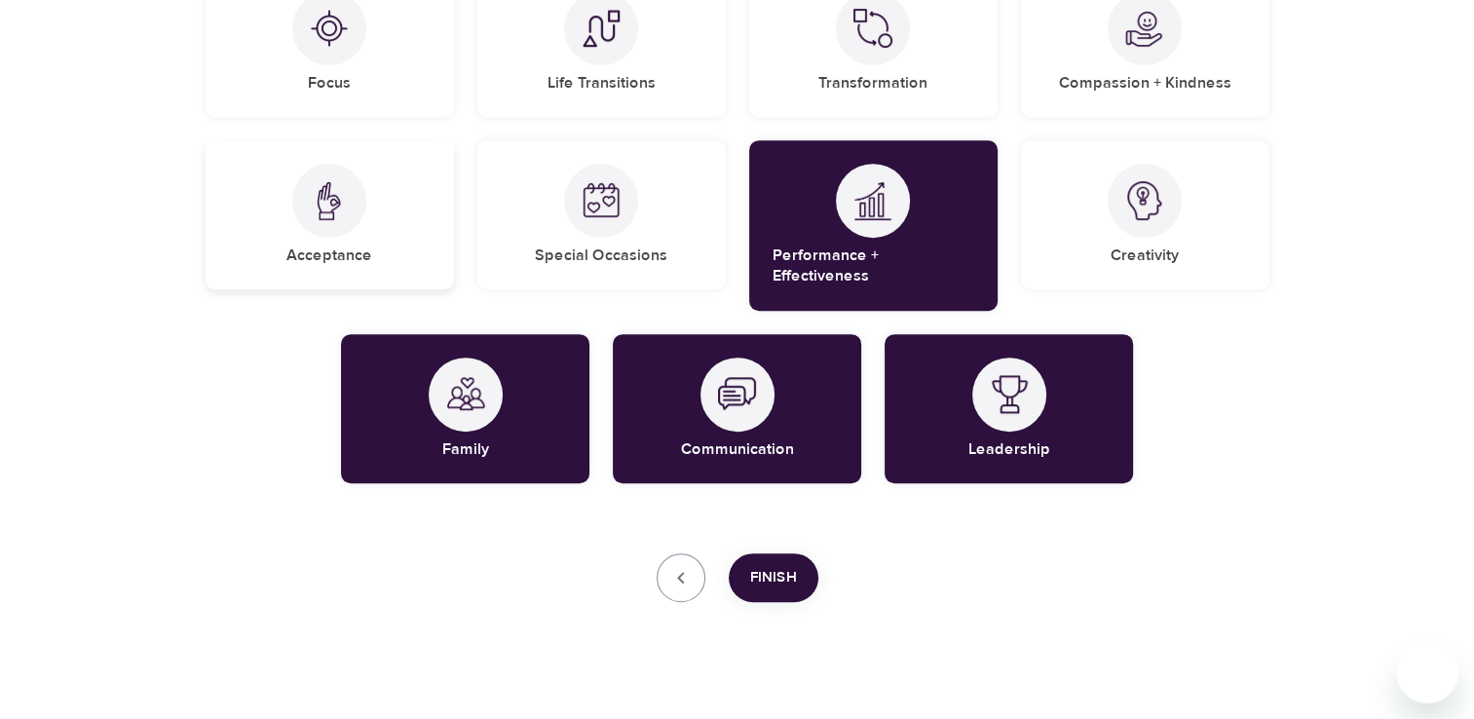
click at [335, 217] on img at bounding box center [329, 201] width 39 height 40
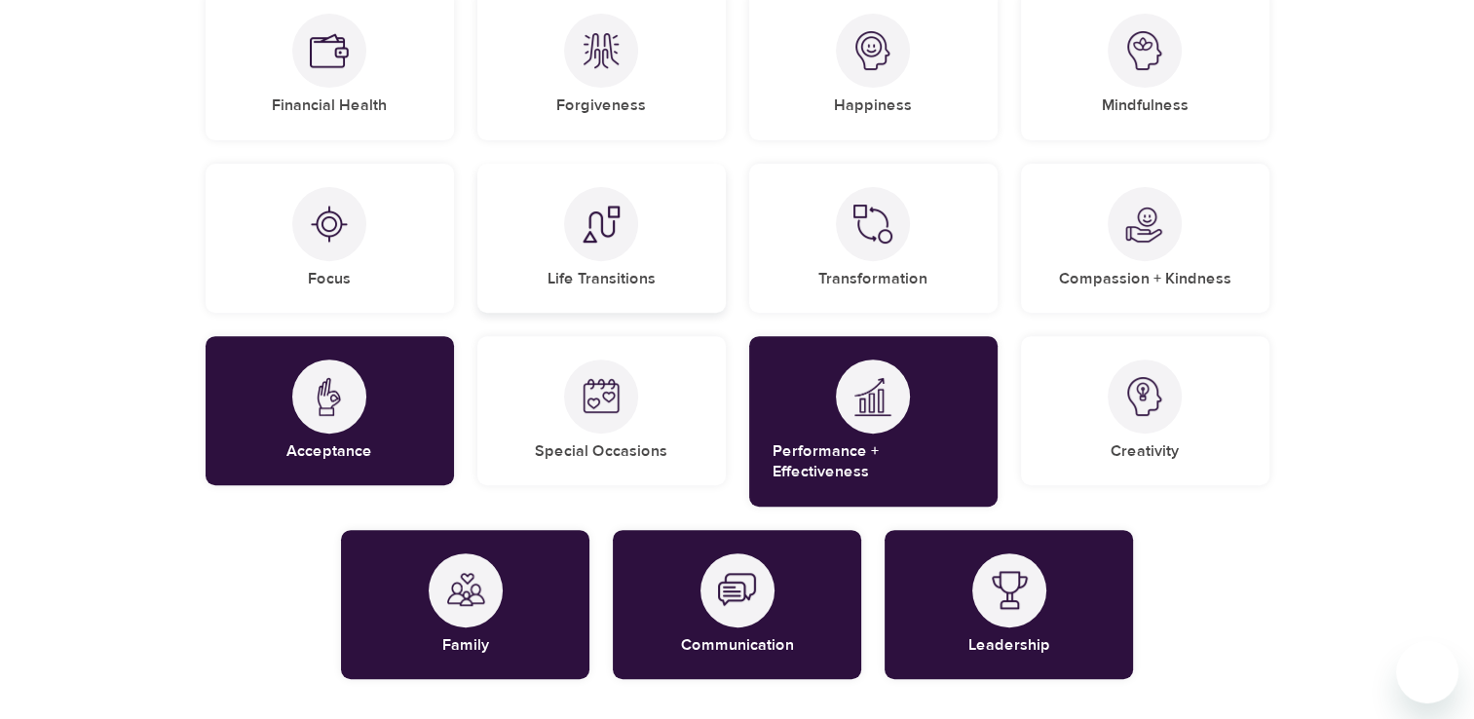
scroll to position [565, 0]
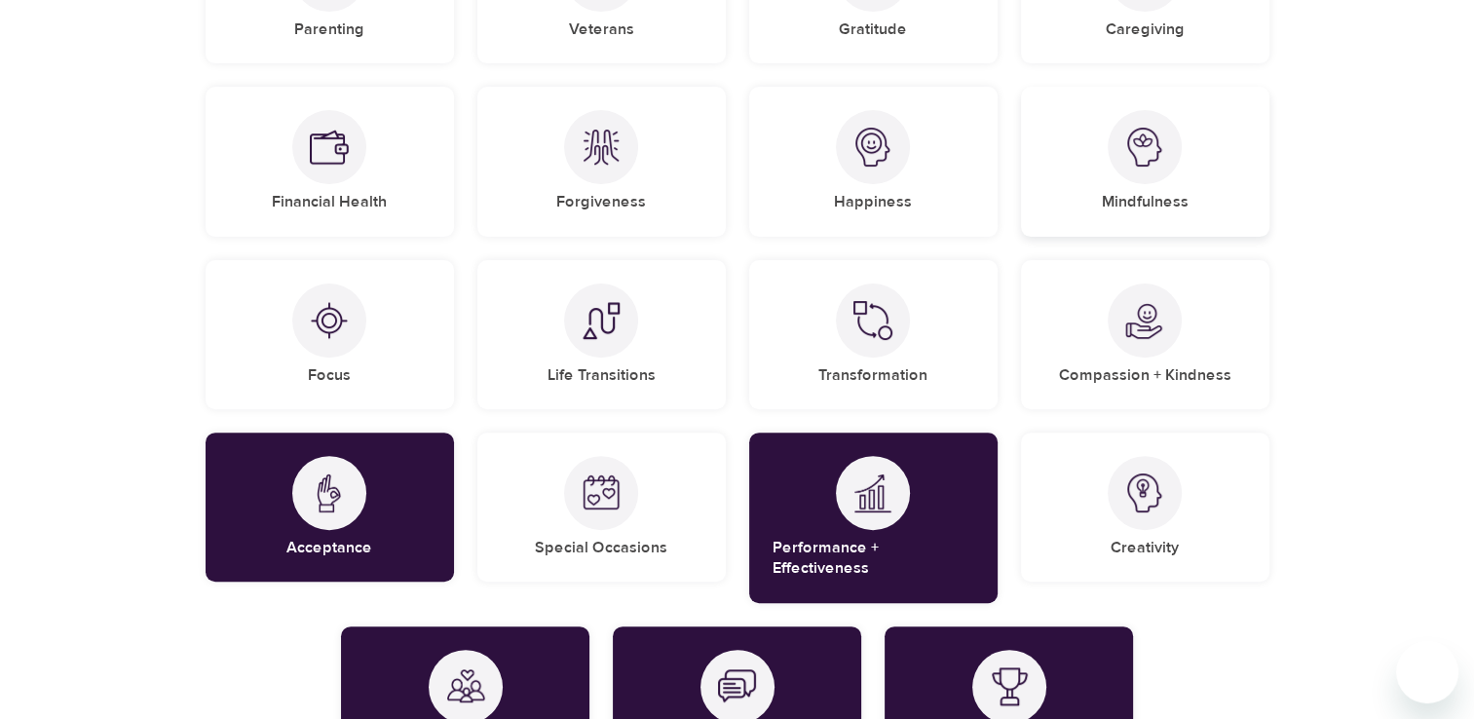
click at [1155, 142] on img at bounding box center [1144, 147] width 39 height 39
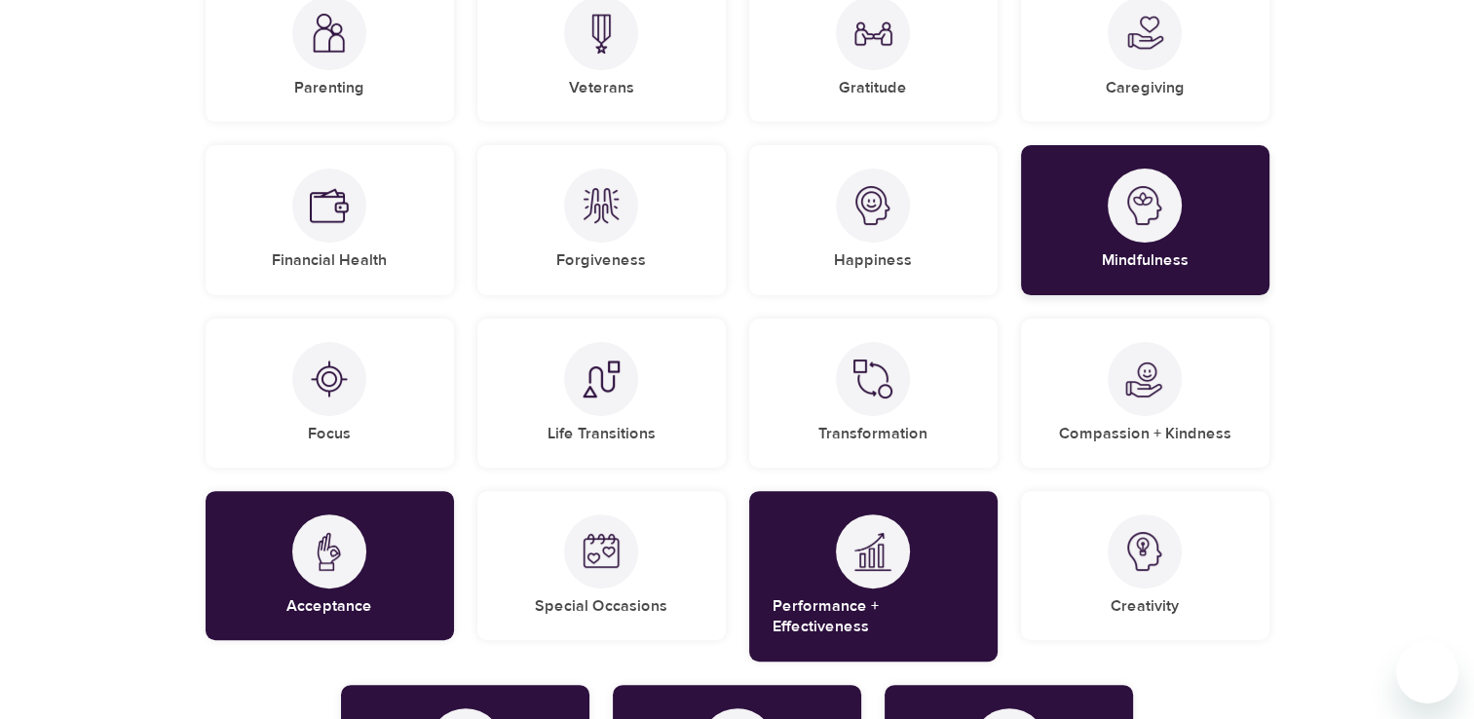
scroll to position [370, 0]
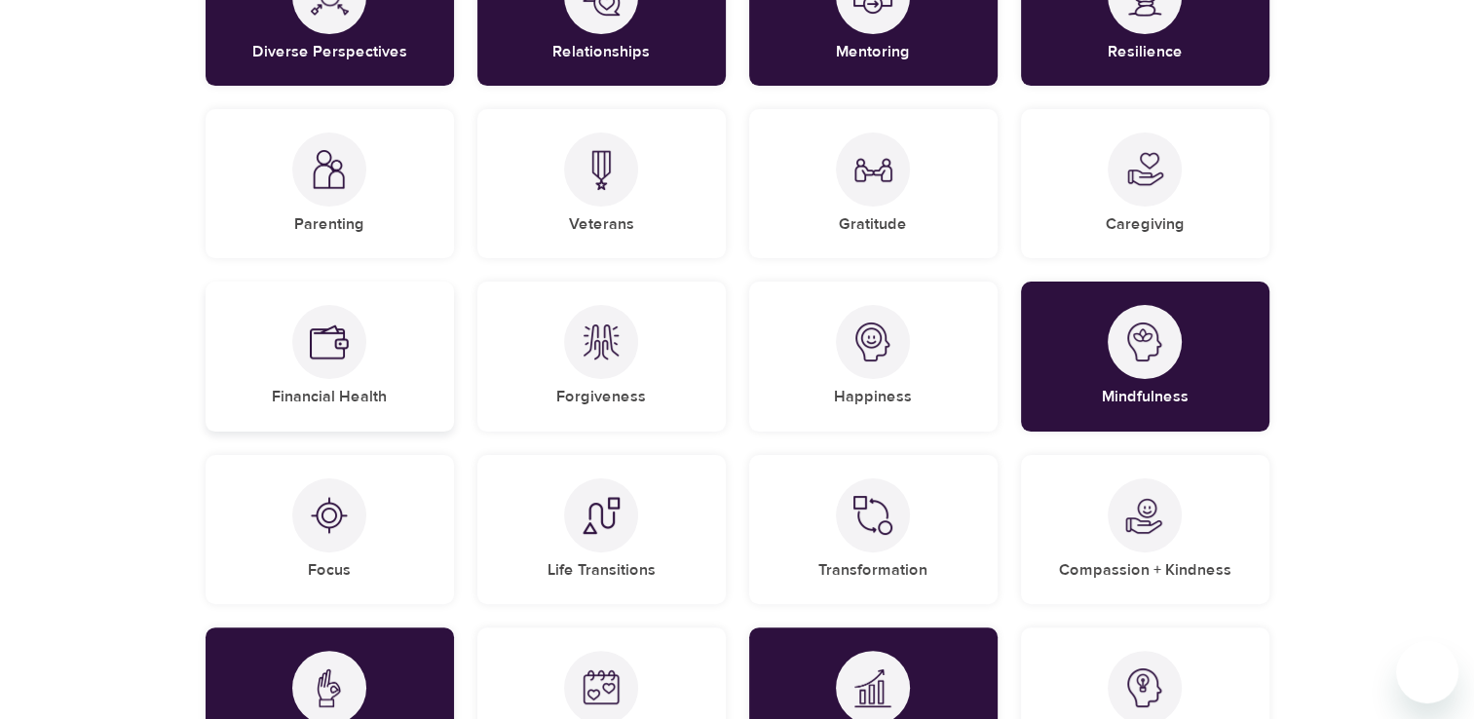
click at [336, 361] on div at bounding box center [329, 342] width 74 height 74
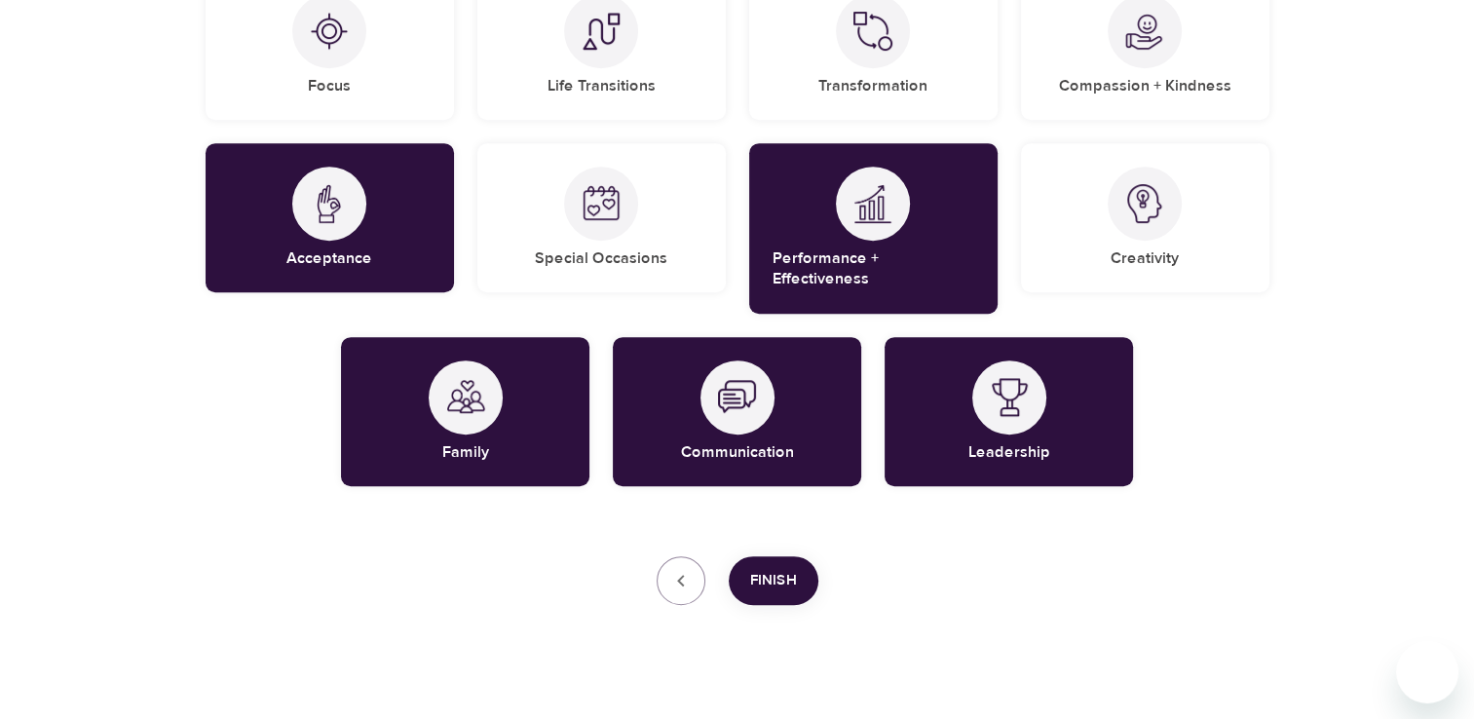
scroll to position [857, 0]
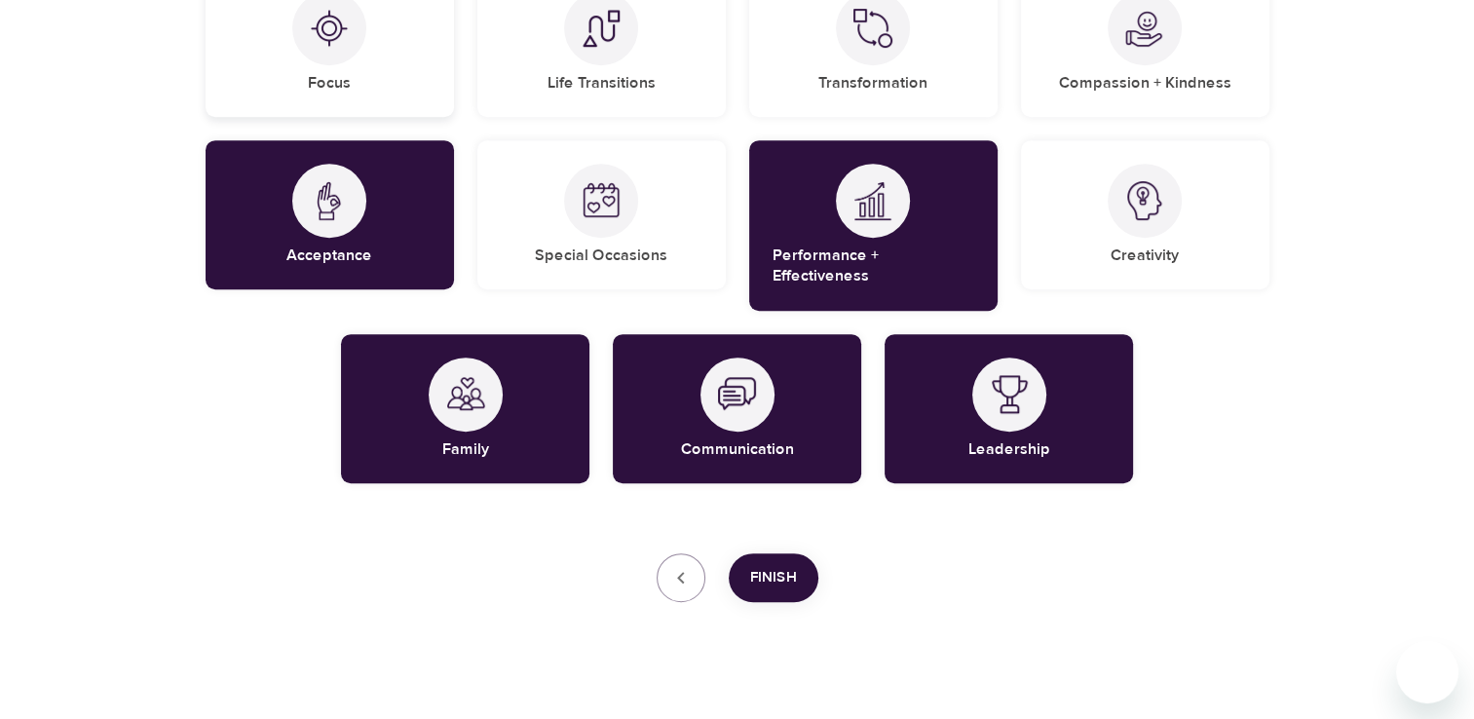
click at [347, 46] on img at bounding box center [329, 28] width 39 height 39
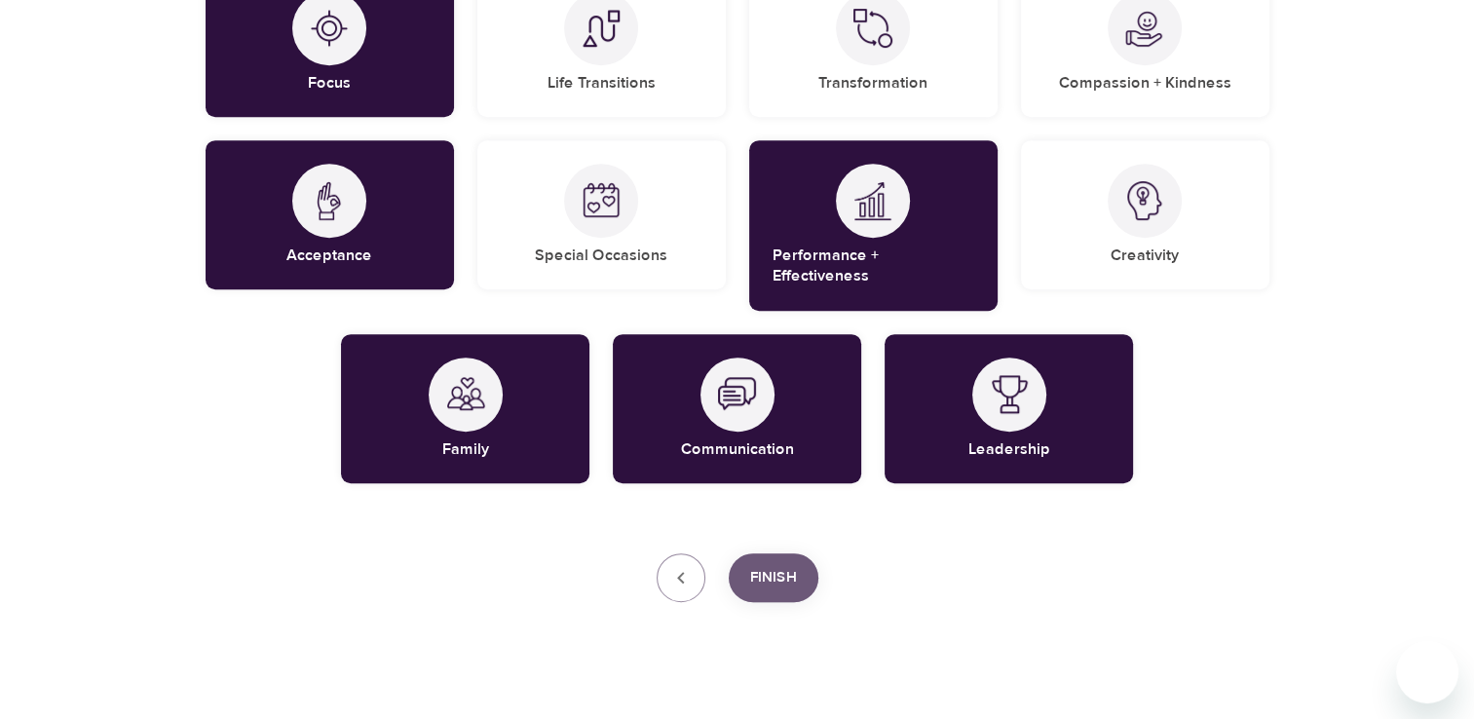
click at [800, 553] on button "Finish" at bounding box center [774, 577] width 90 height 49
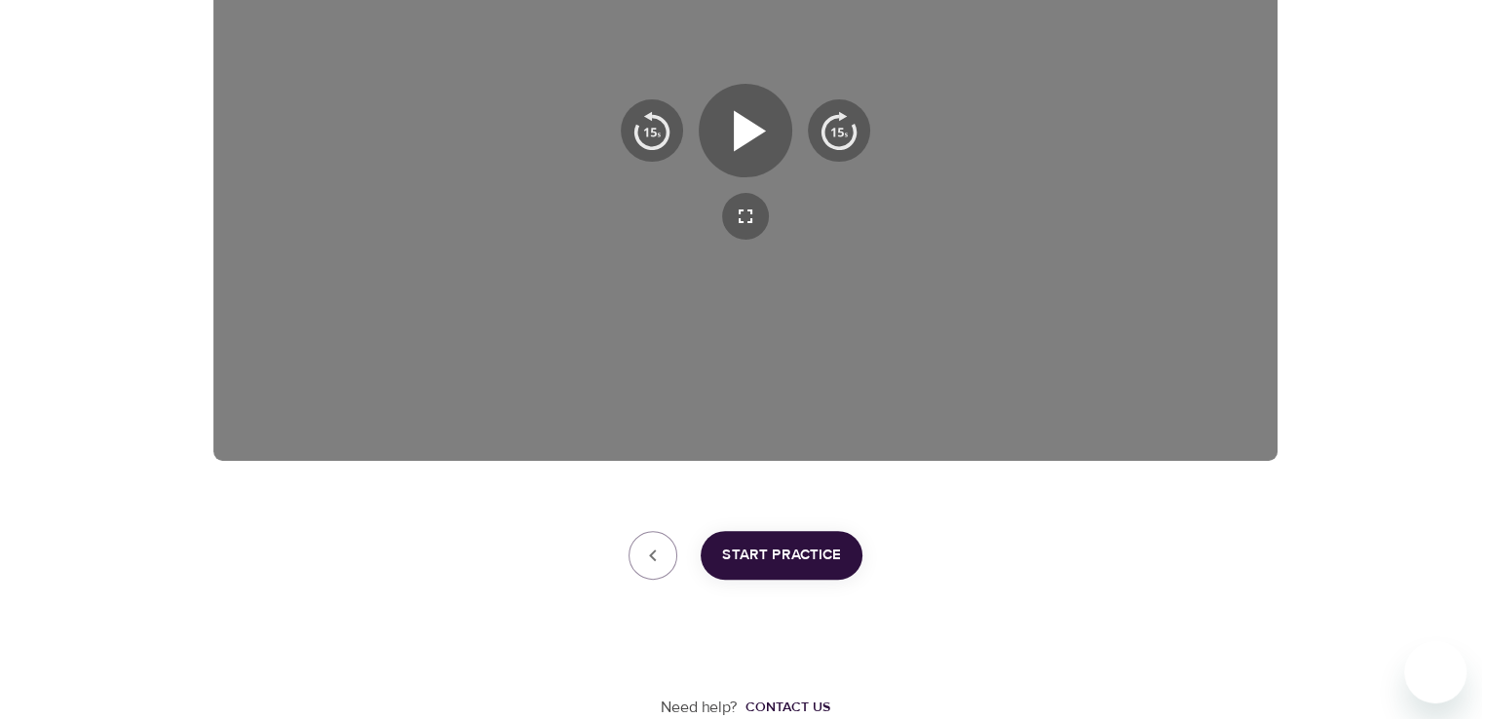
scroll to position [480, 0]
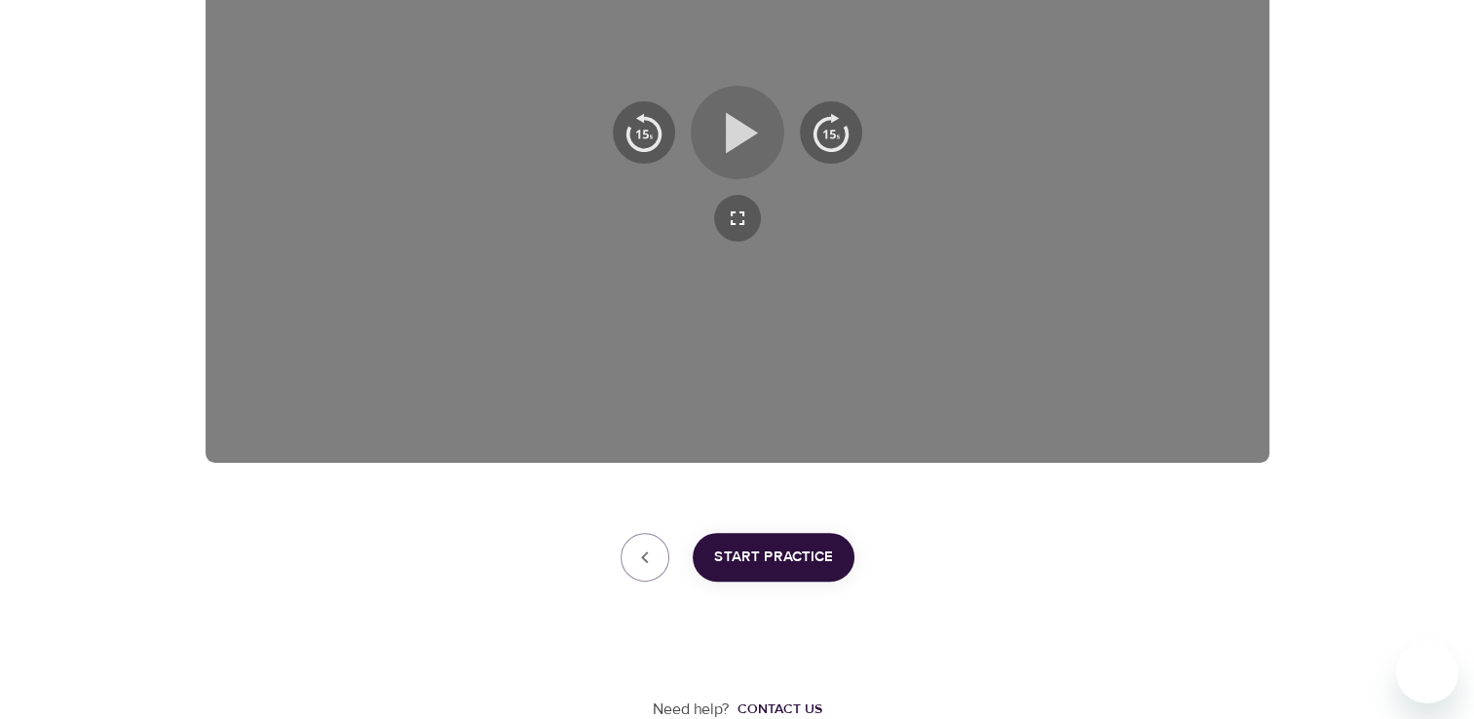
click at [727, 129] on icon "button" at bounding box center [742, 132] width 32 height 41
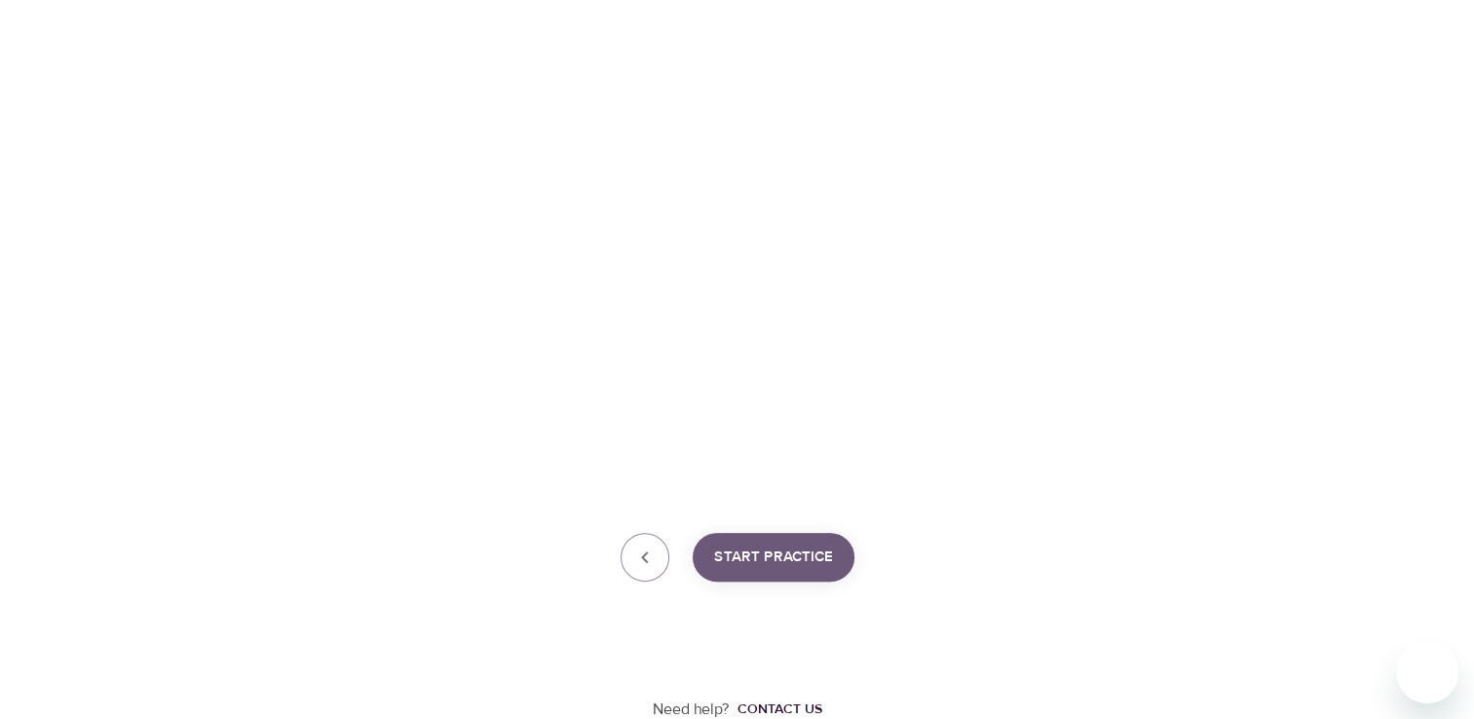
click at [787, 554] on span "Start Practice" at bounding box center [773, 557] width 119 height 25
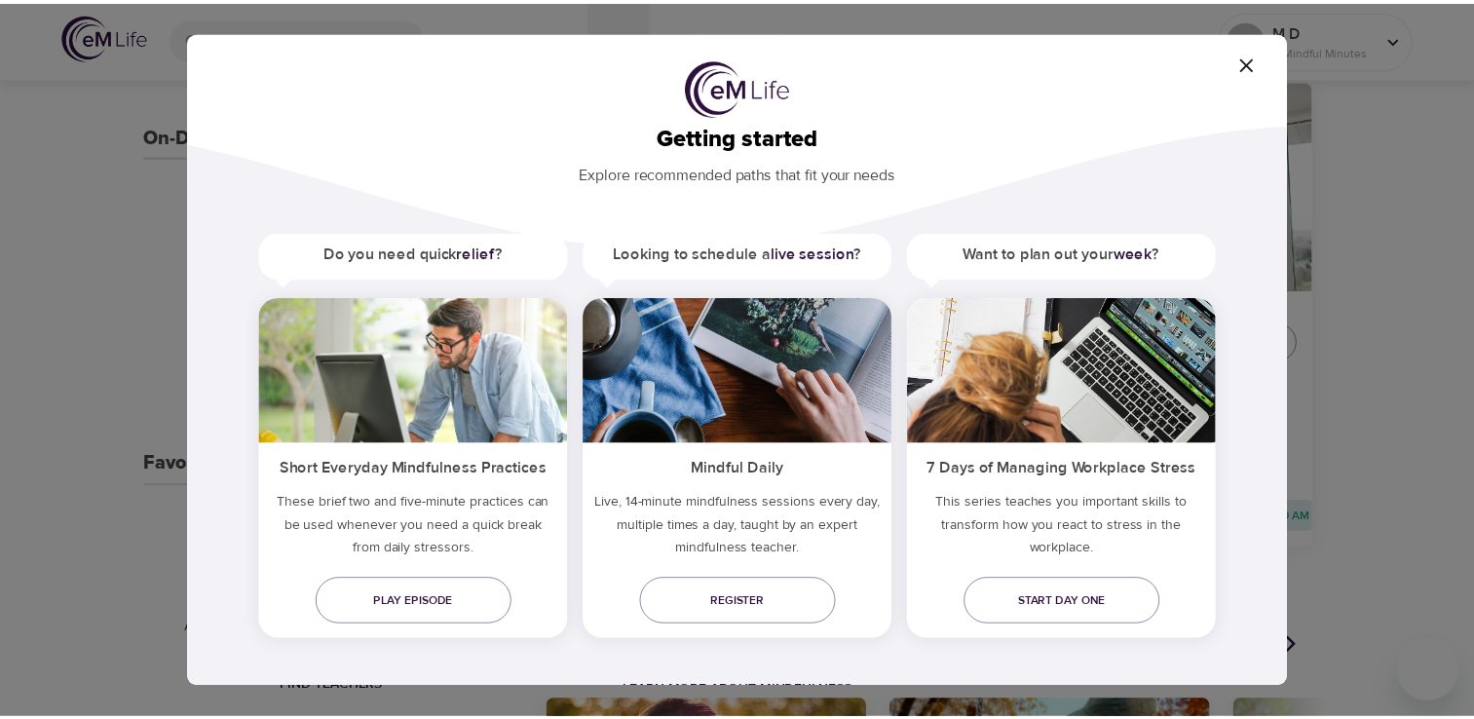
scroll to position [25, 0]
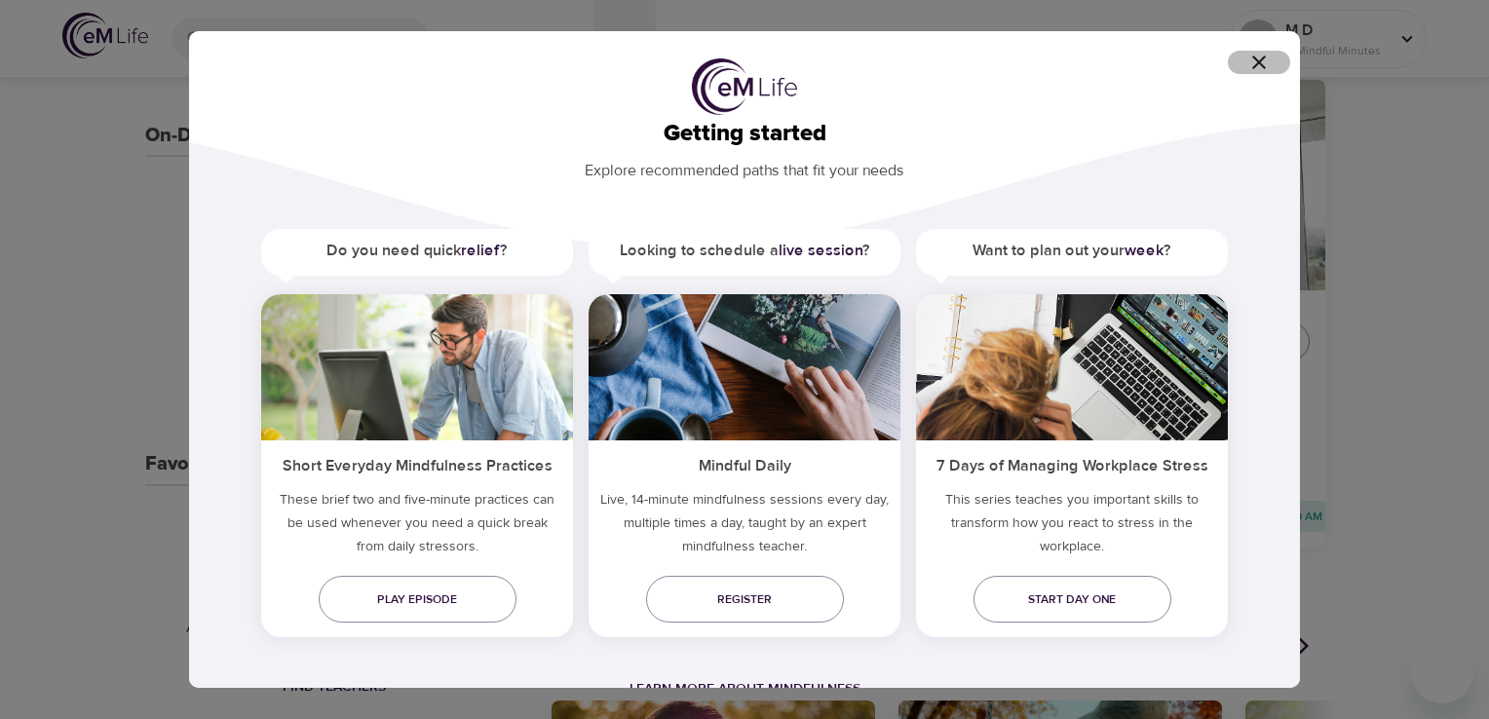
click at [1255, 59] on icon "button" at bounding box center [1259, 63] width 14 height 14
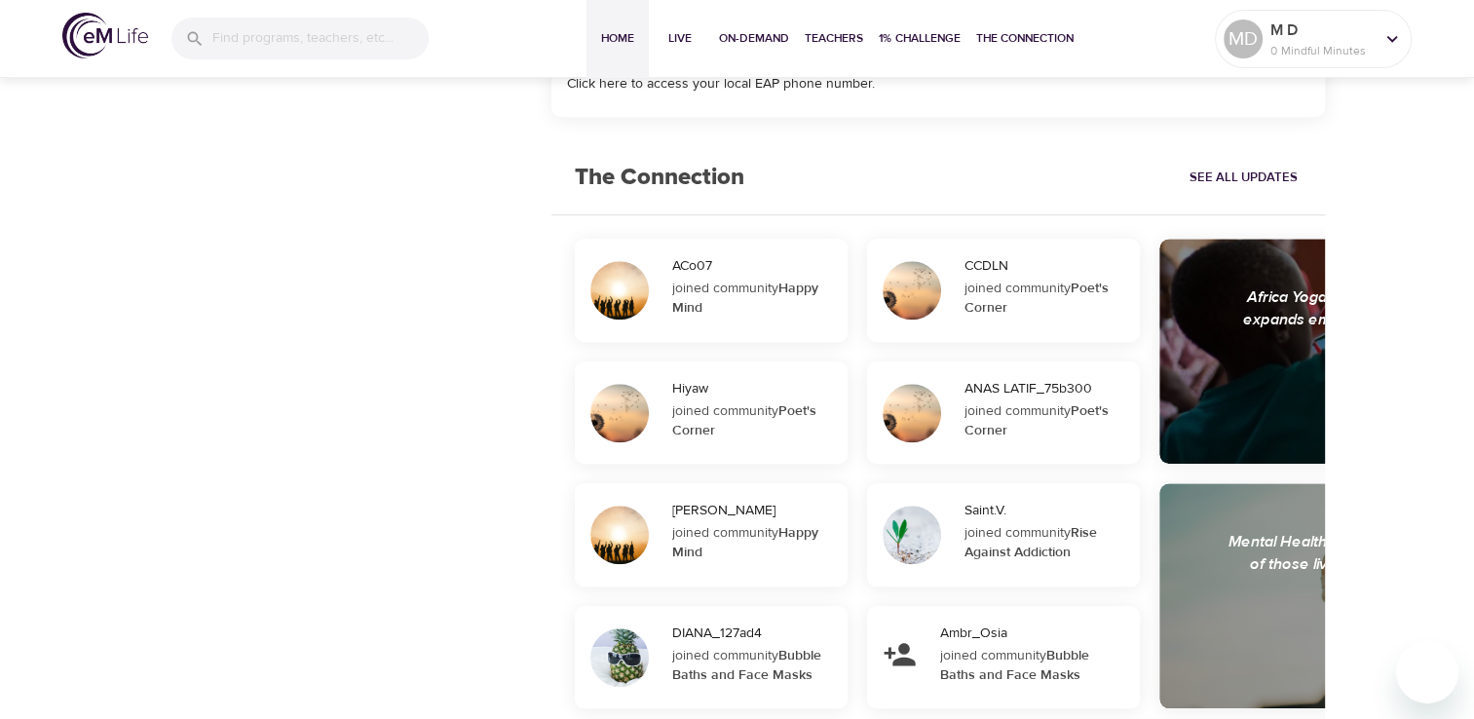
scroll to position [1747, 0]
